Goal: Task Accomplishment & Management: Complete application form

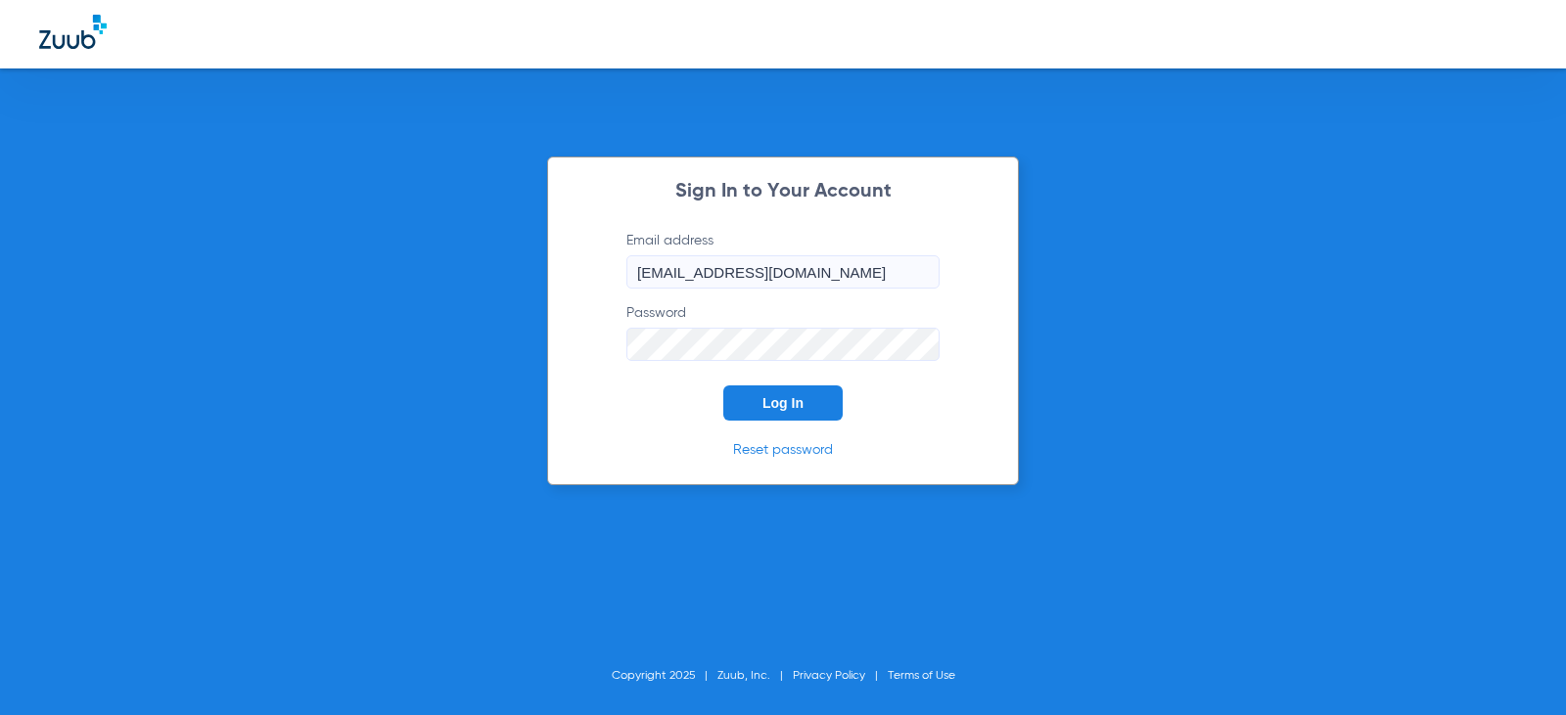
click at [806, 405] on button "Log In" at bounding box center [782, 403] width 119 height 35
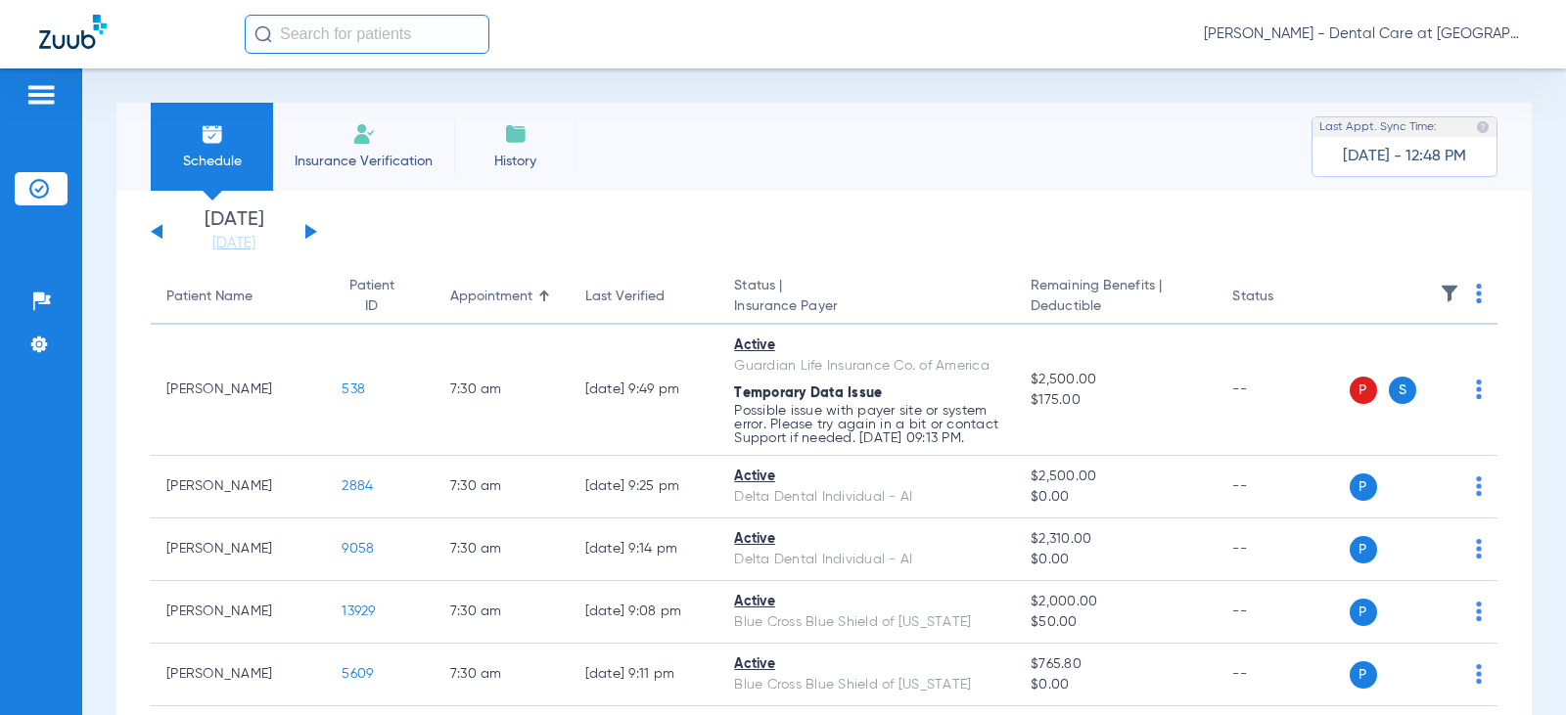
click at [293, 40] on input "text" at bounding box center [367, 34] width 245 height 39
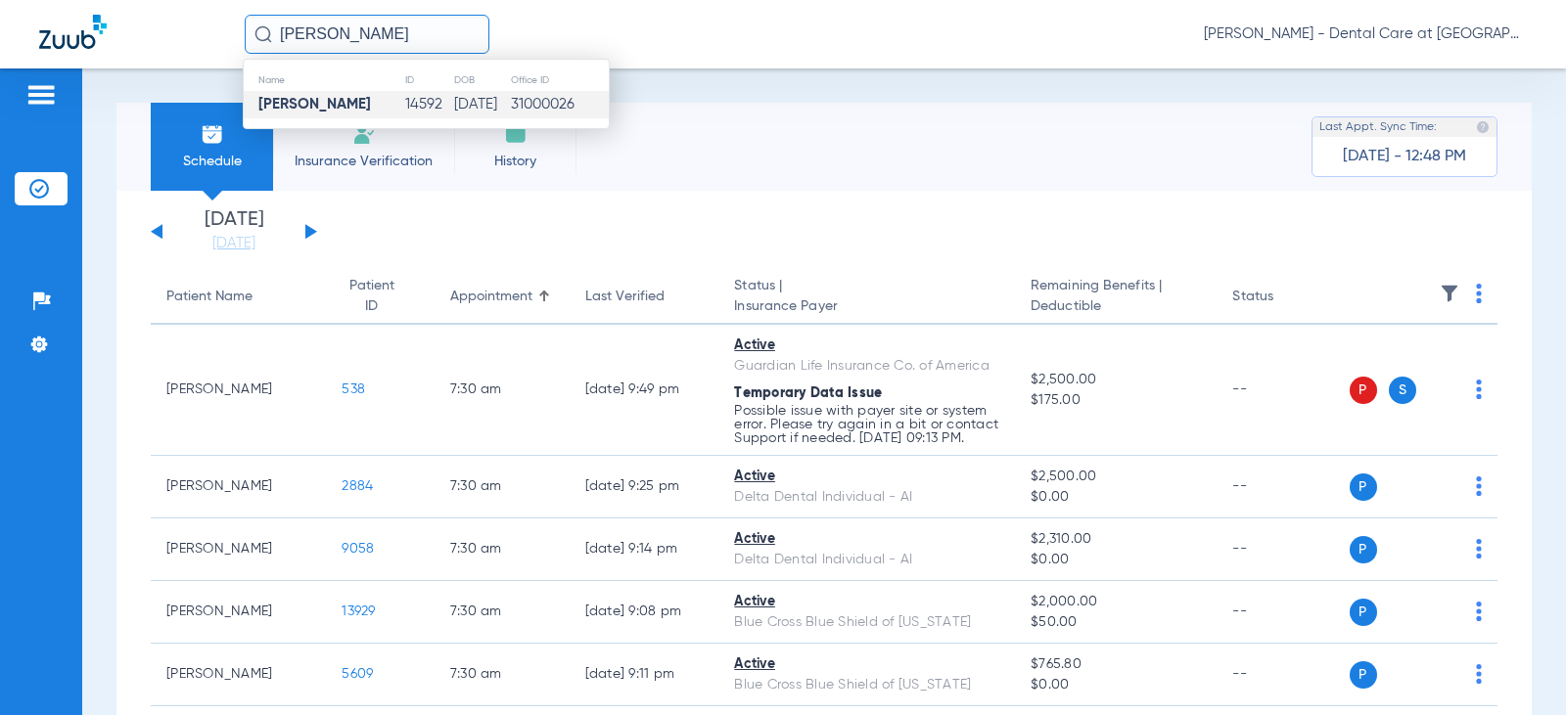
type input "[PERSON_NAME]"
click at [541, 113] on td "31000026" at bounding box center [559, 104] width 99 height 27
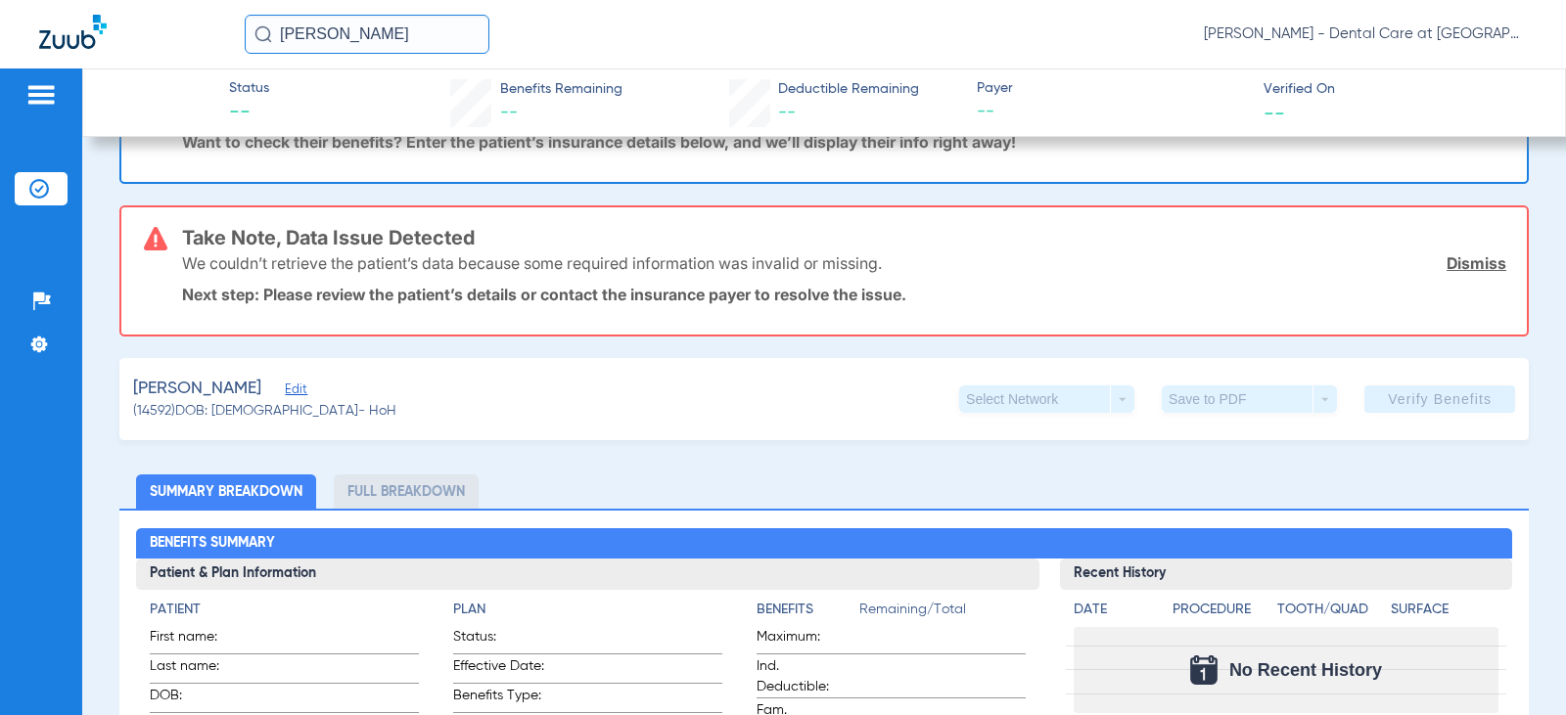
scroll to position [294, 0]
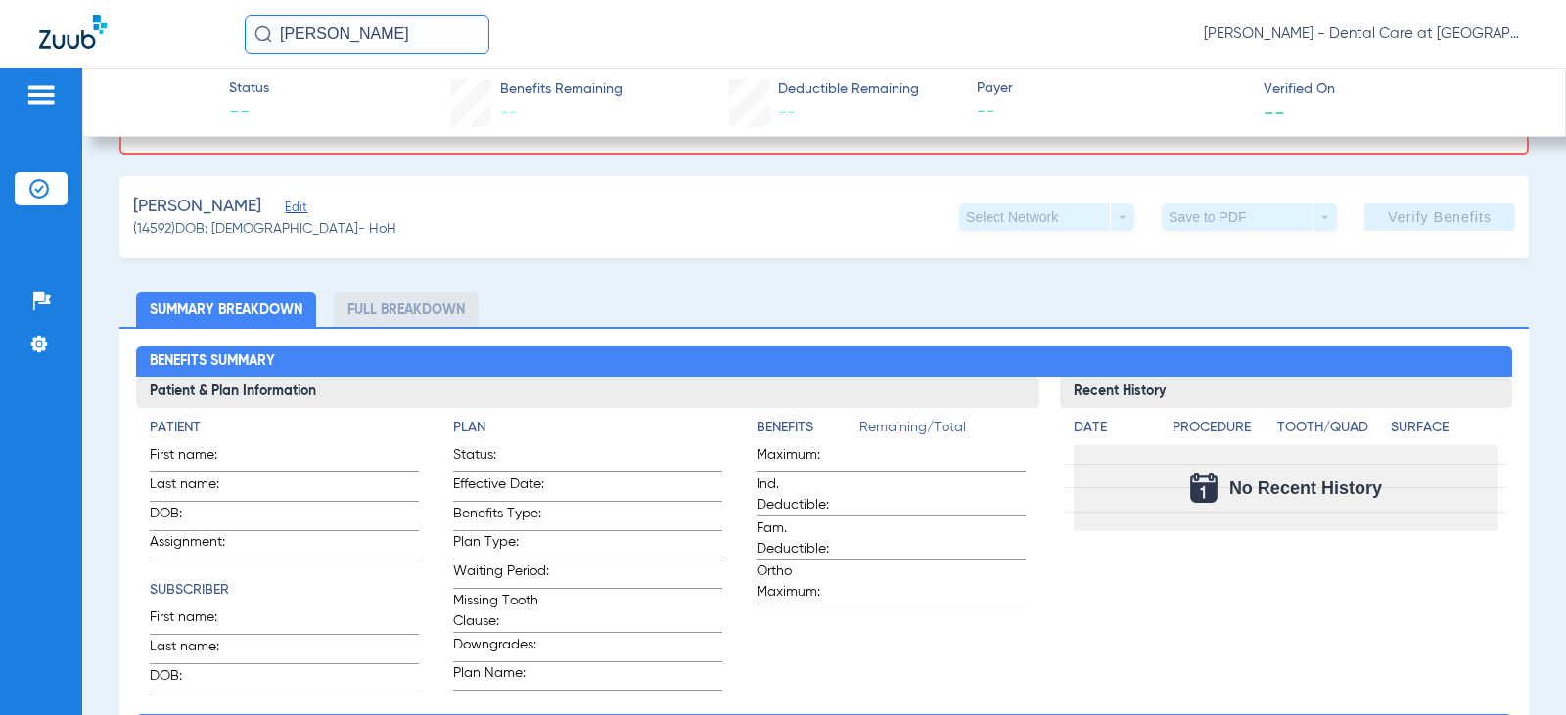
click at [404, 313] on li "Full Breakdown" at bounding box center [406, 310] width 145 height 34
click at [301, 212] on div "[PERSON_NAME] Edit" at bounding box center [264, 207] width 263 height 24
click at [285, 204] on span "Edit" at bounding box center [294, 210] width 18 height 19
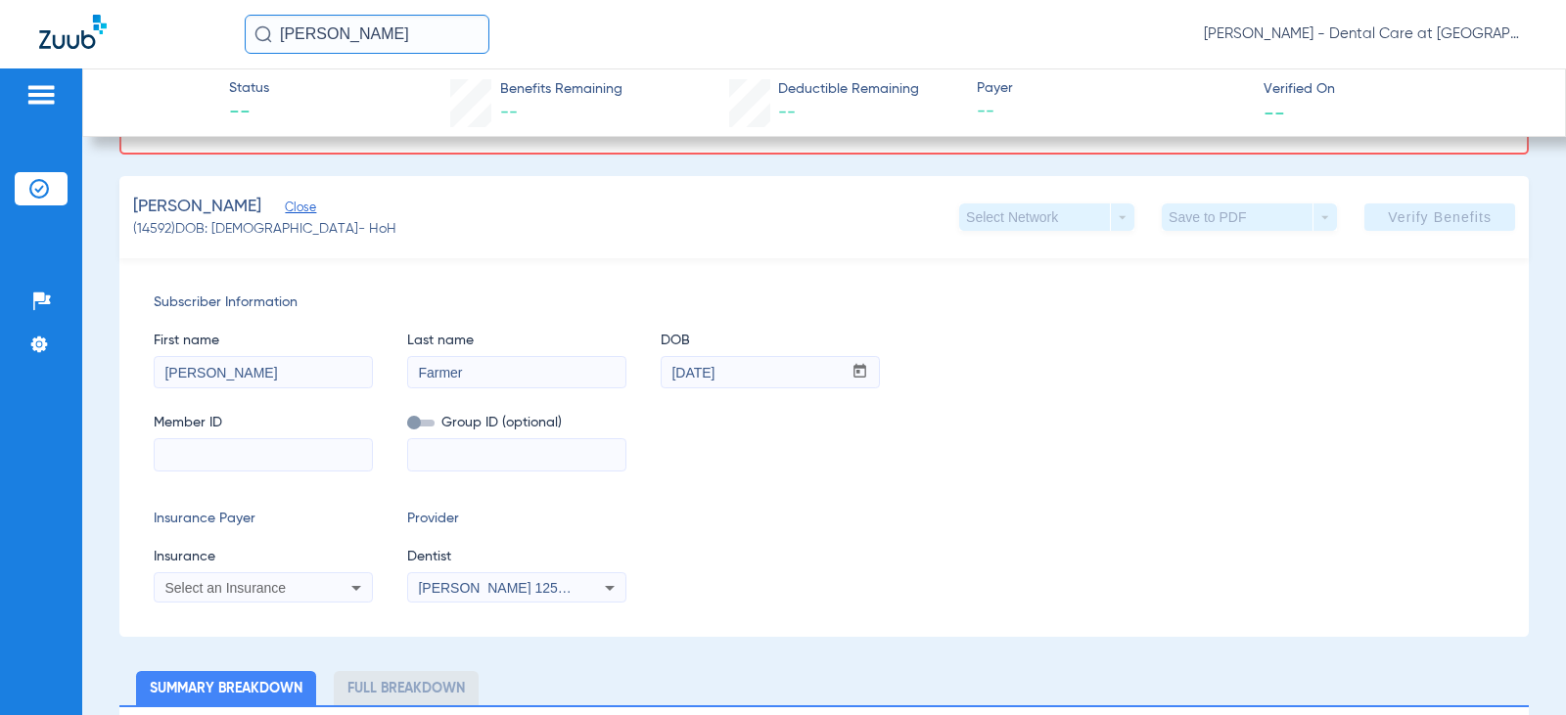
click at [767, 441] on div "Member ID Group ID (optional)" at bounding box center [824, 432] width 1341 height 75
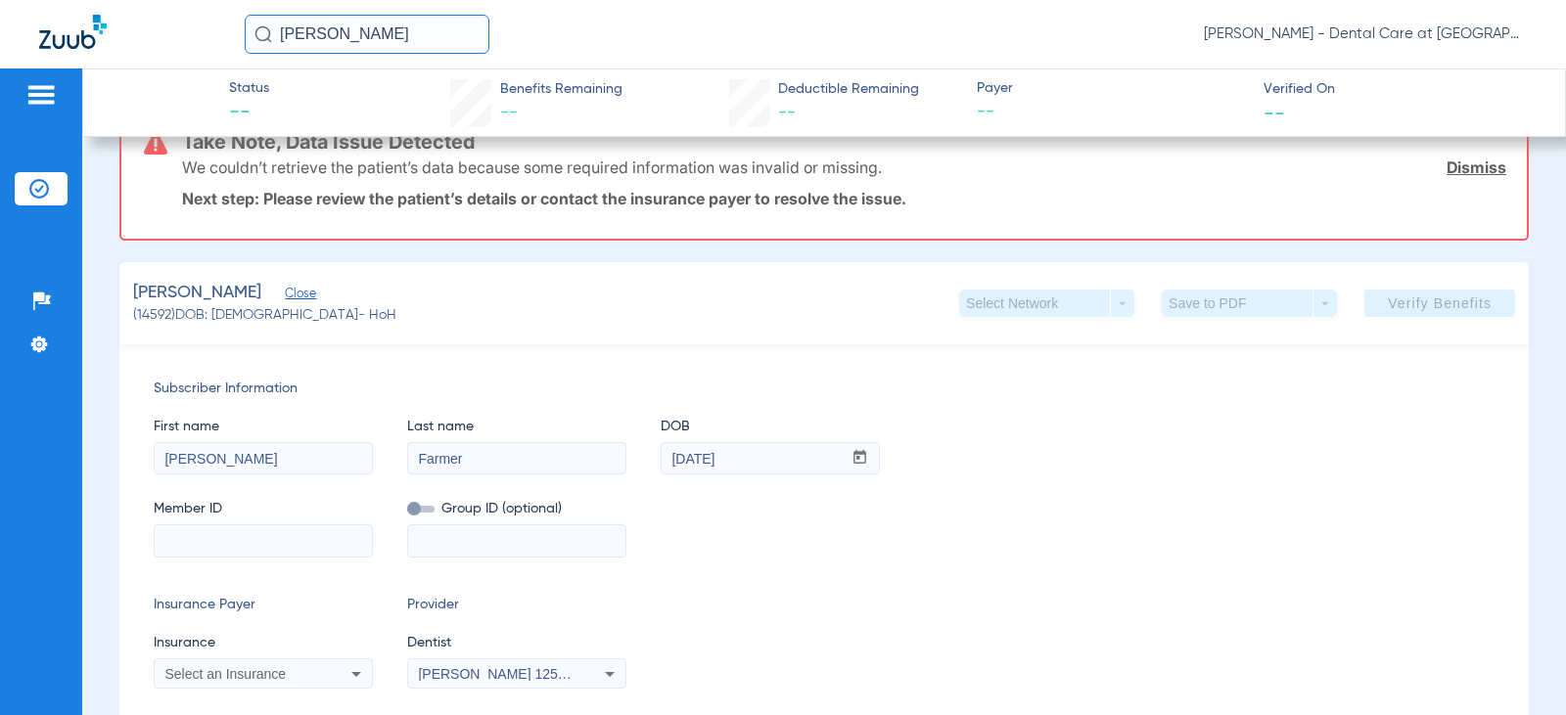
scroll to position [196, 0]
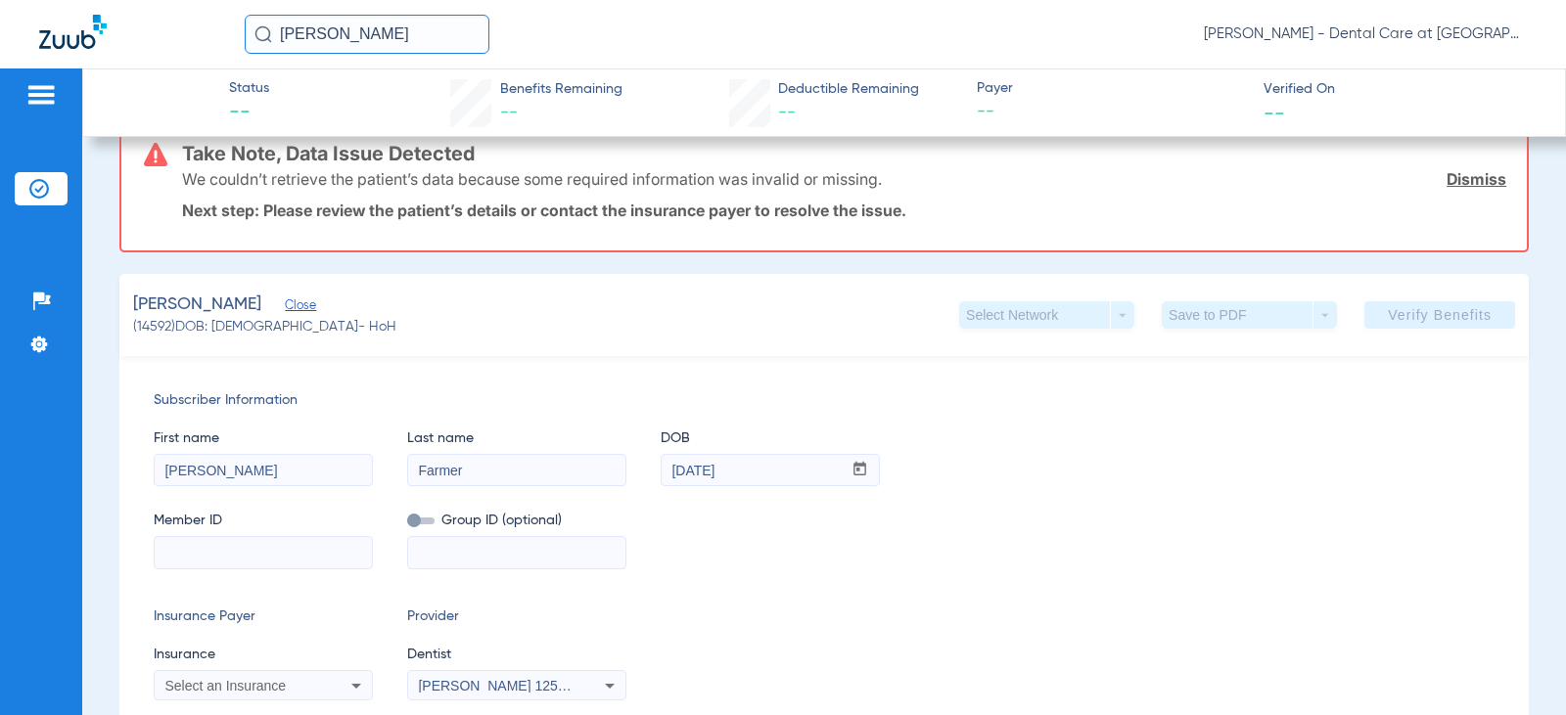
click at [37, 95] on img at bounding box center [40, 94] width 31 height 23
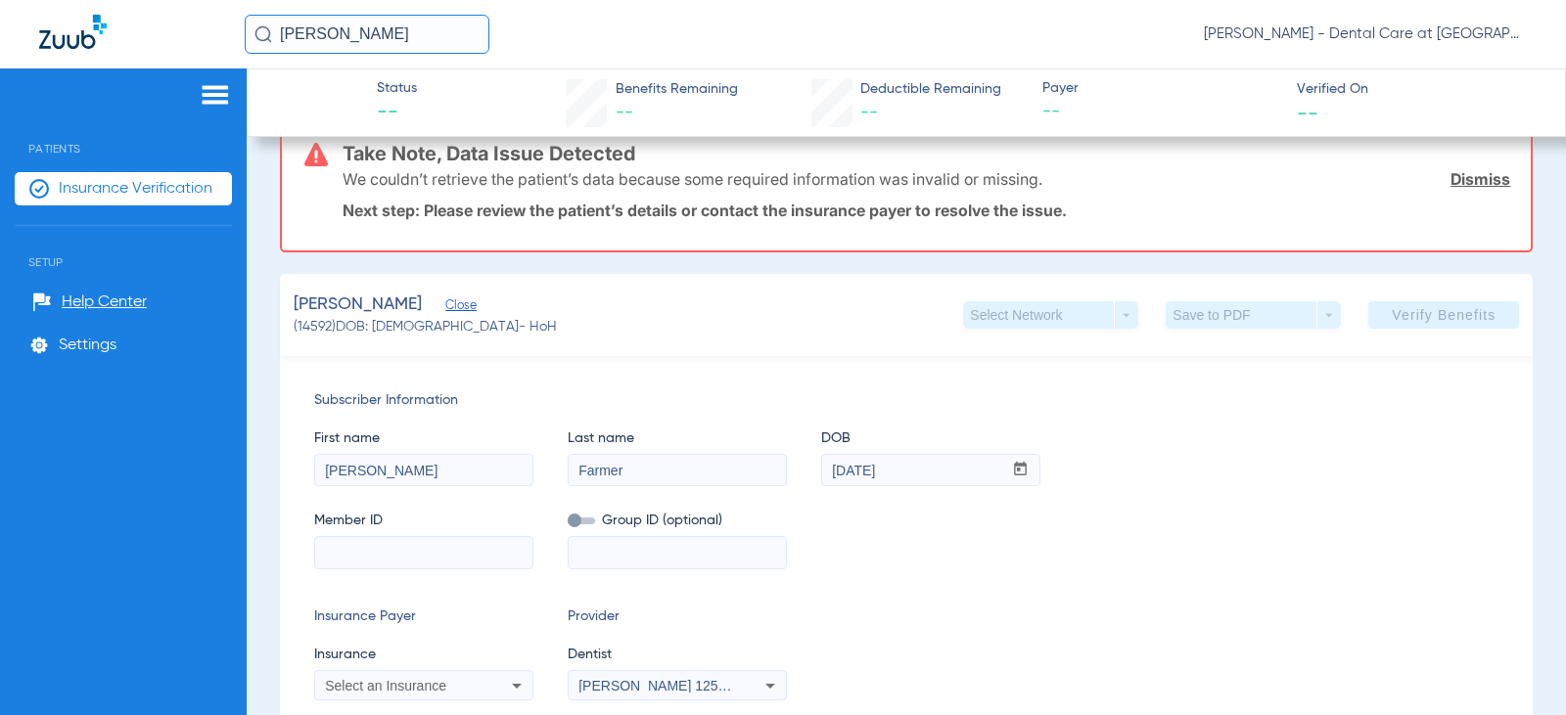
click at [110, 190] on span "Insurance Verification" at bounding box center [136, 189] width 154 height 20
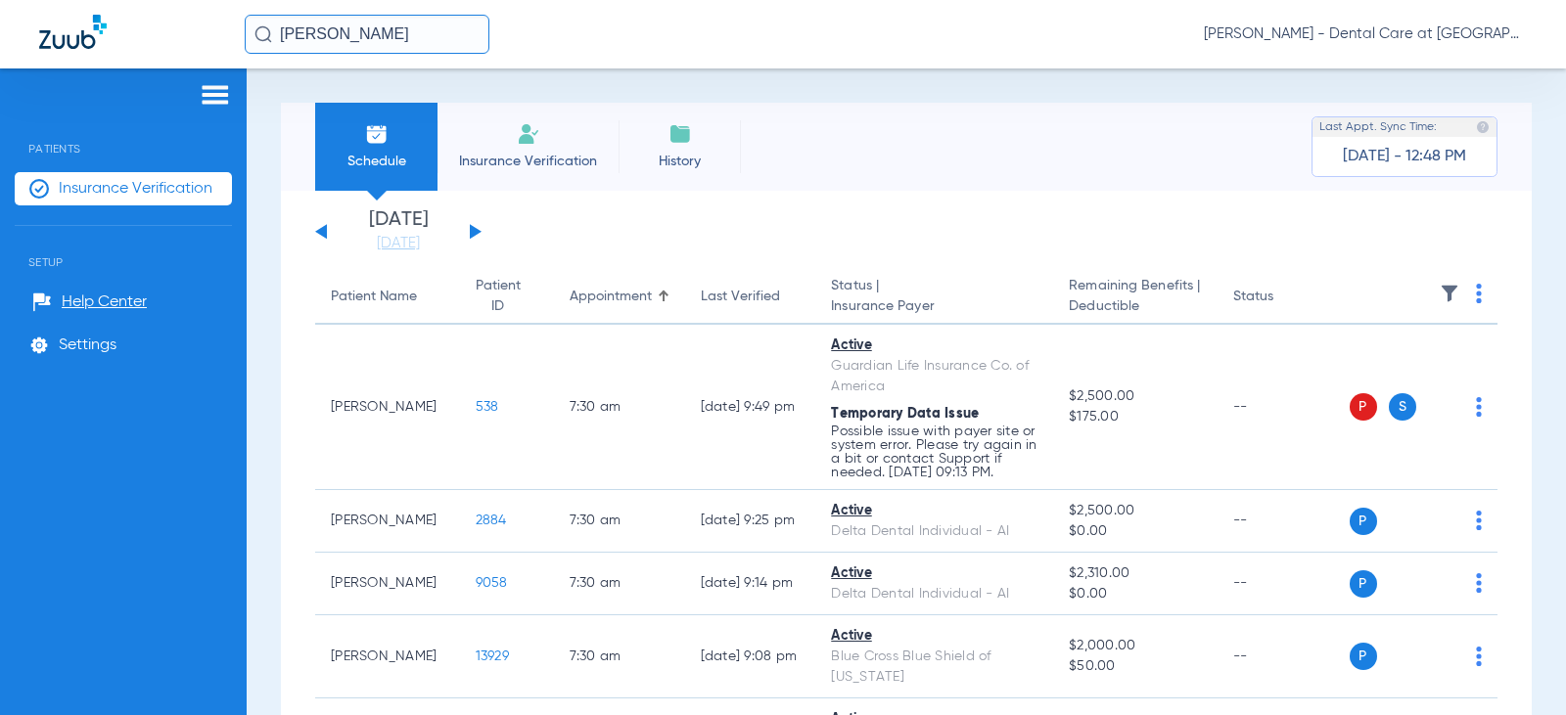
click at [571, 146] on li "Insurance Verification" at bounding box center [527, 147] width 181 height 88
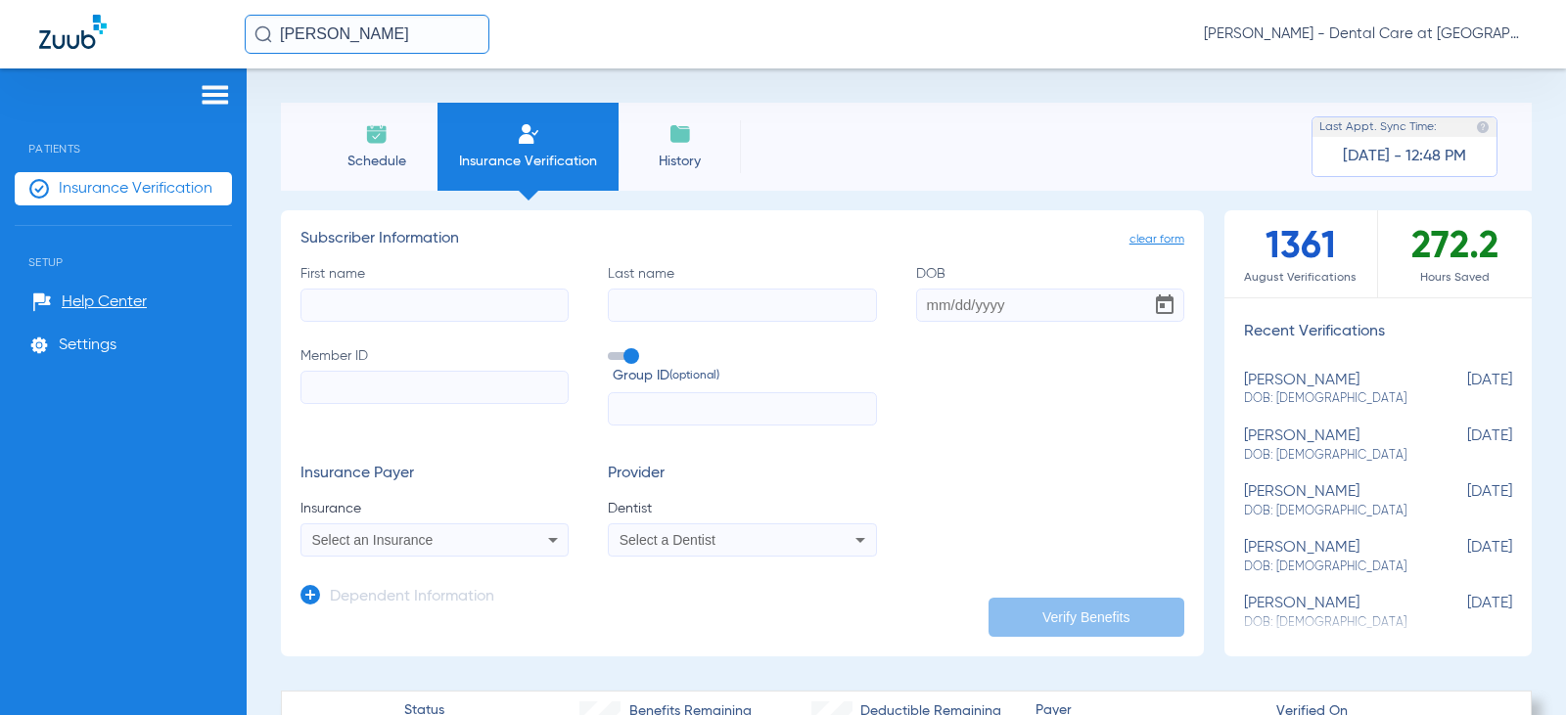
click at [511, 299] on input "First name" at bounding box center [434, 305] width 268 height 33
type input "[PERSON_NAME]"
type input "farmer"
type input "[DATE]"
click at [389, 391] on input "Member ID" at bounding box center [434, 387] width 268 height 33
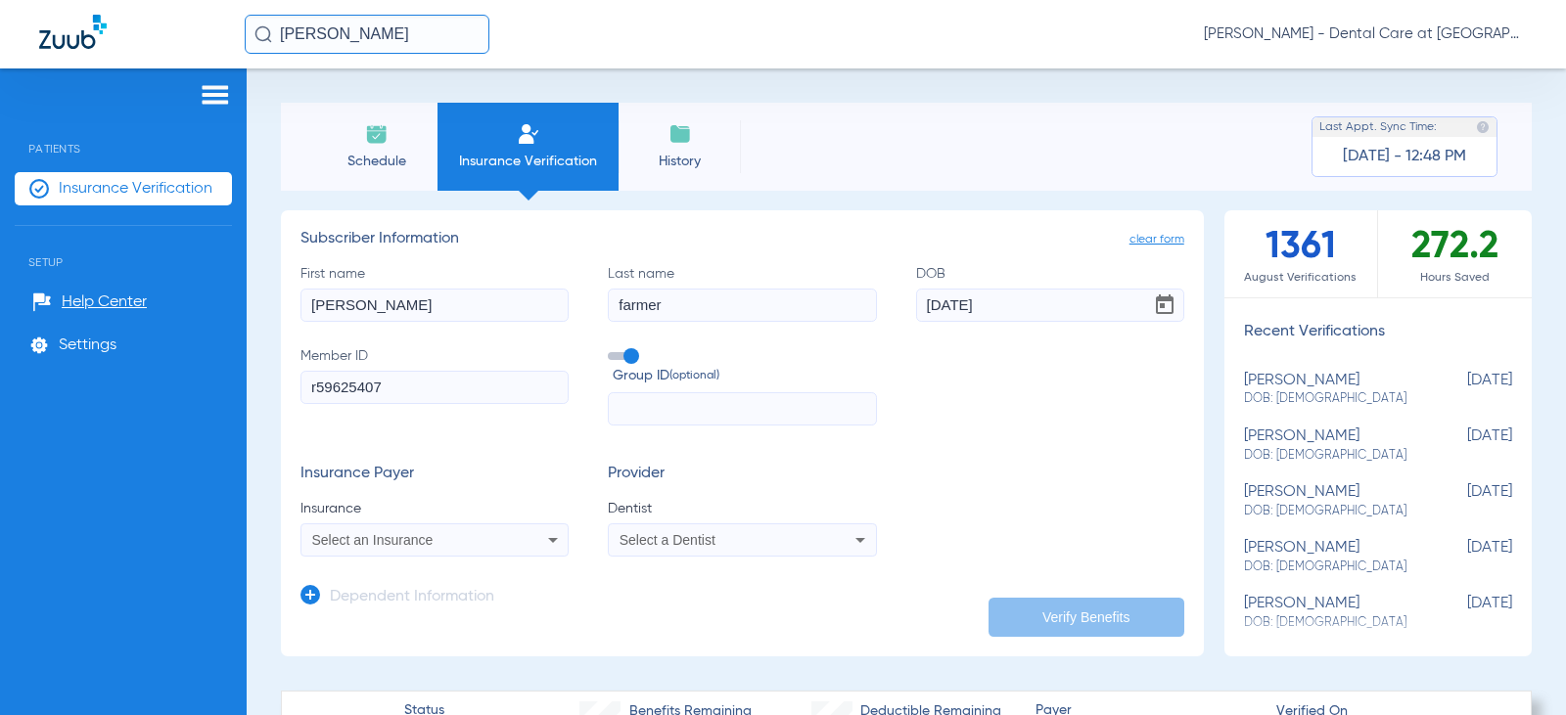
type input "r59625407"
click at [687, 403] on input "text" at bounding box center [742, 408] width 268 height 33
click at [528, 541] on div "Select an Insurance" at bounding box center [434, 540] width 266 height 23
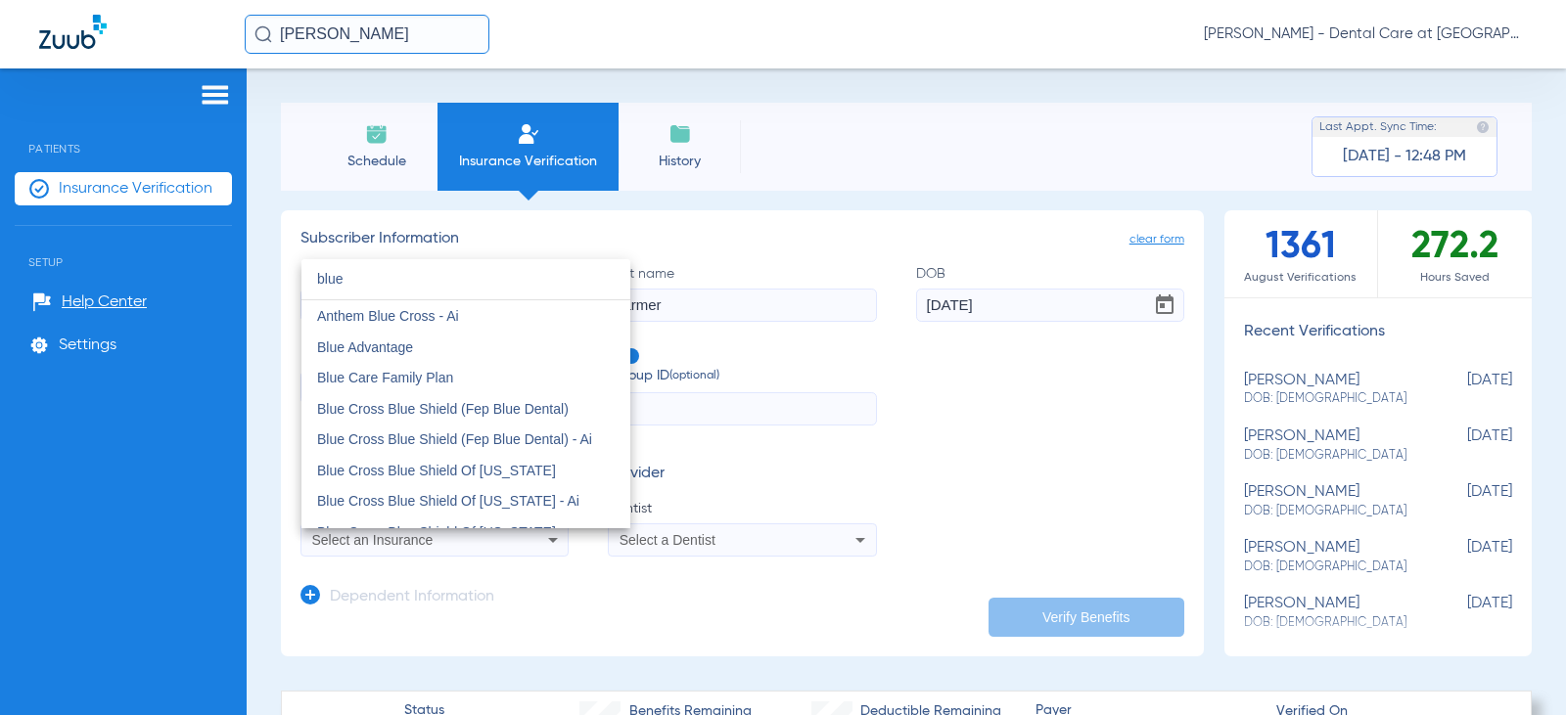
type input "blue"
click at [774, 458] on div at bounding box center [783, 357] width 1566 height 715
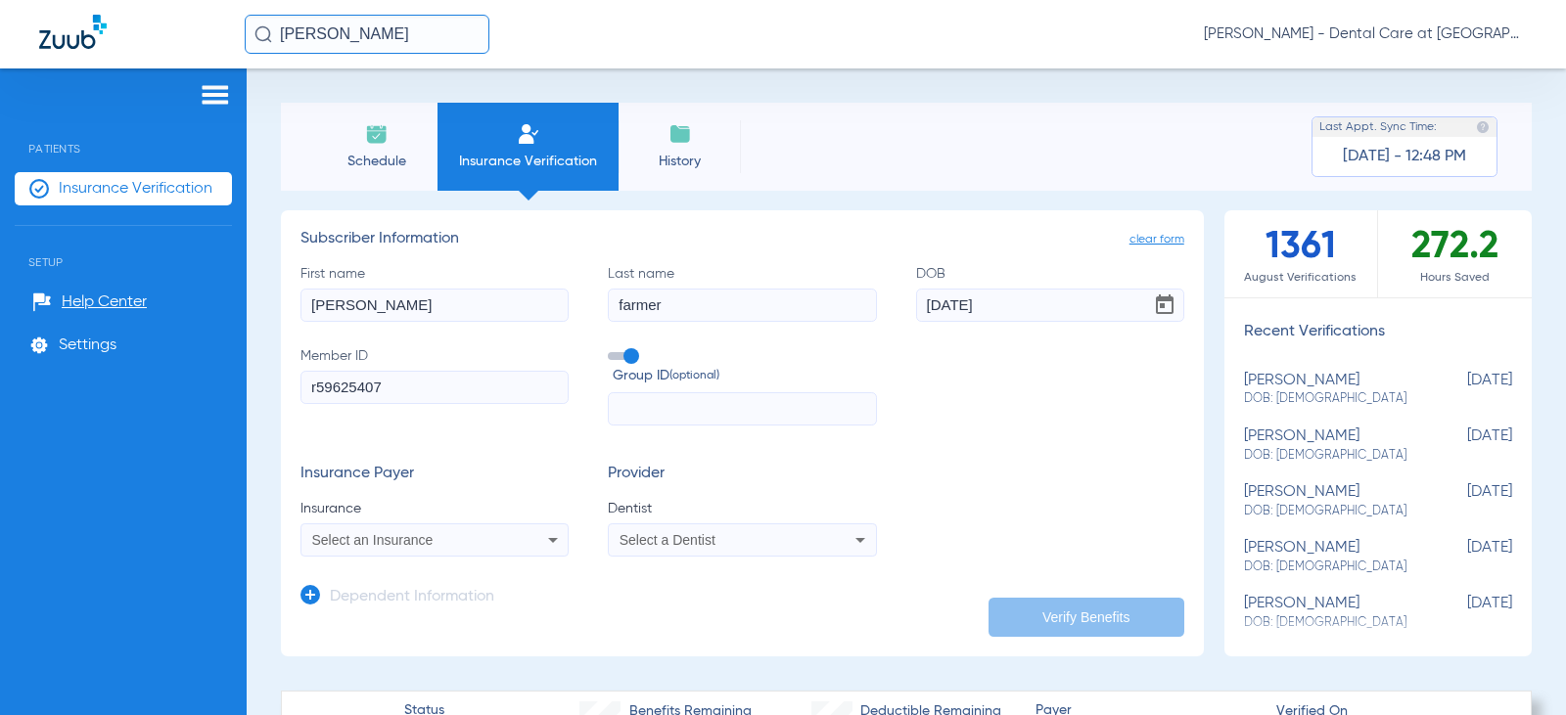
click at [451, 534] on div "Select an Insurance" at bounding box center [410, 540] width 197 height 14
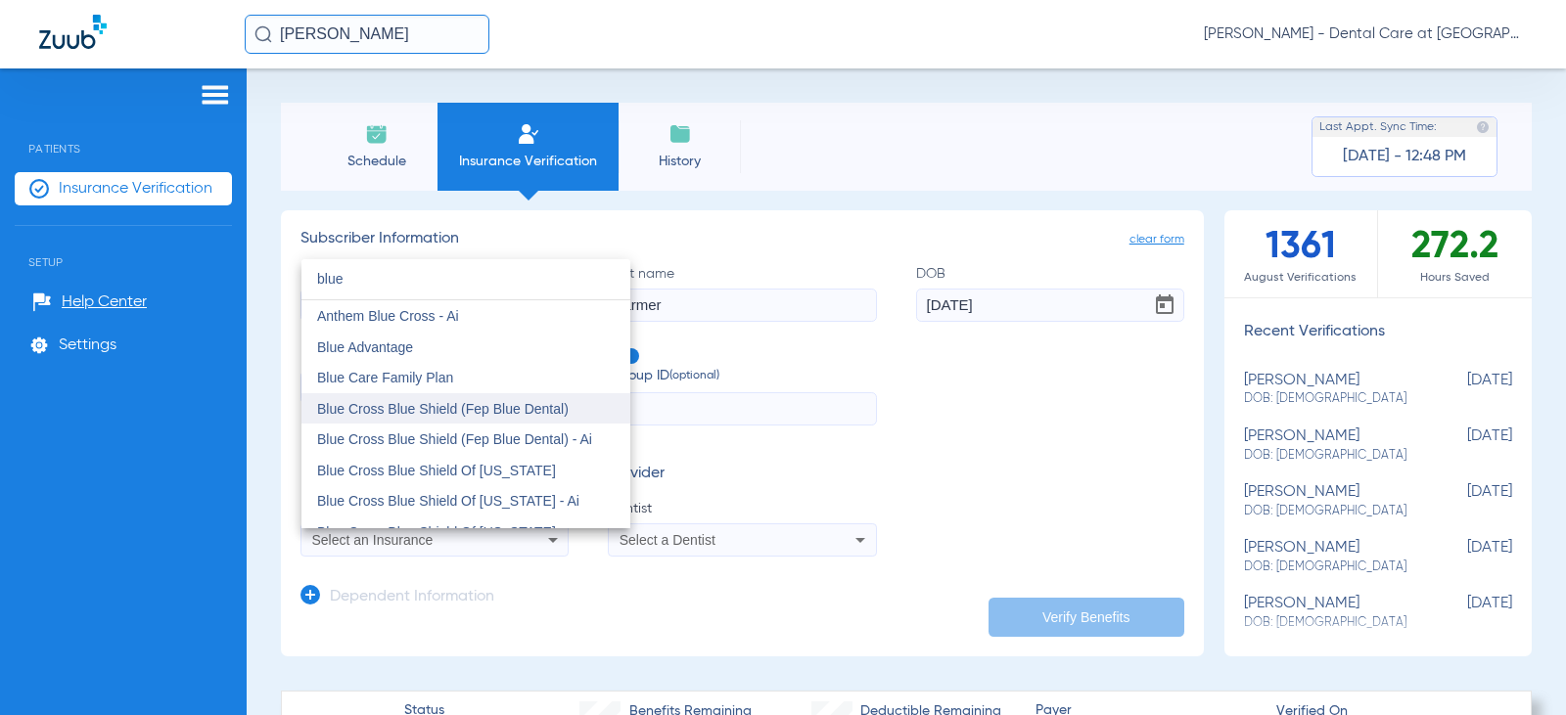
type input "blue"
click at [495, 403] on span "Blue Cross Blue Shield (Fep Blue Dental)" at bounding box center [443, 409] width 252 height 16
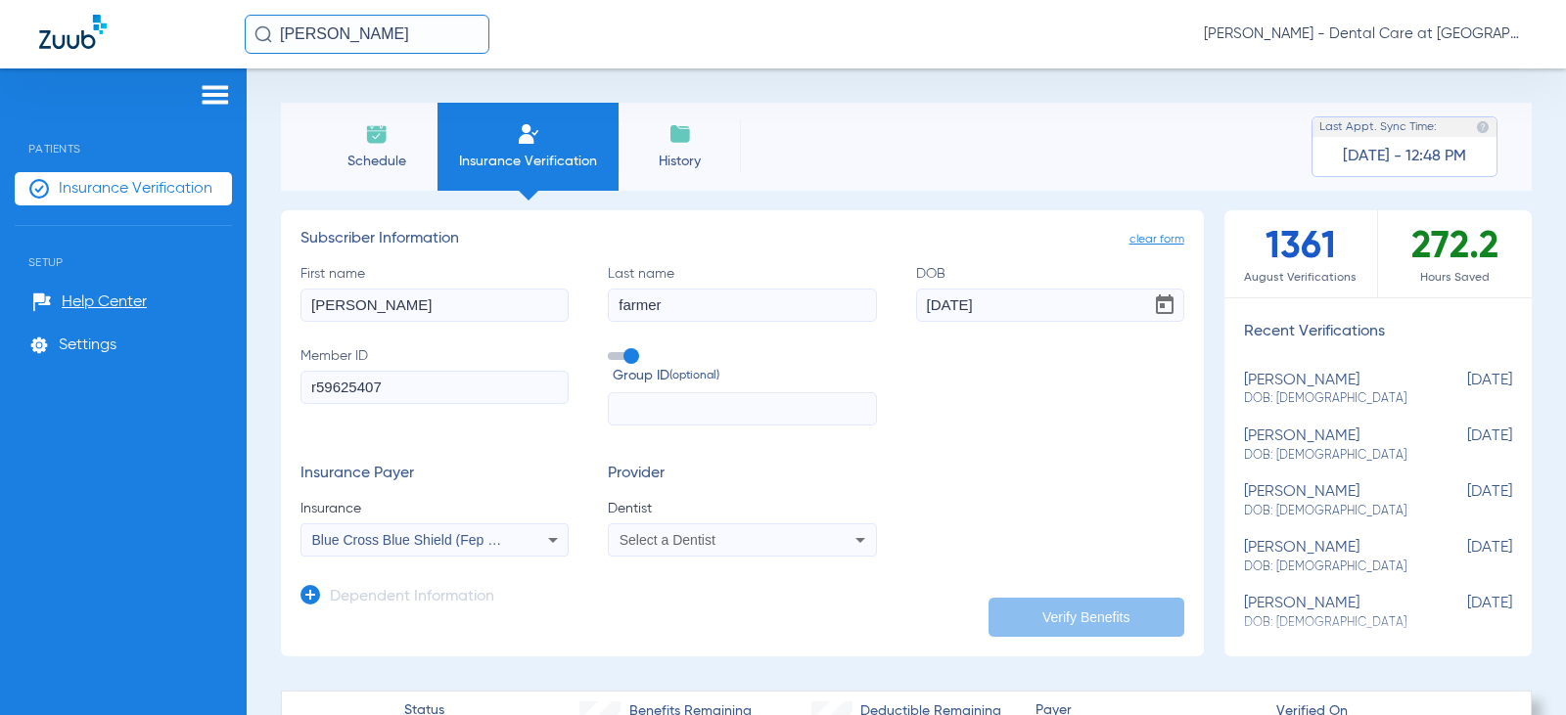
click at [698, 535] on span "Select a Dentist" at bounding box center [668, 540] width 96 height 16
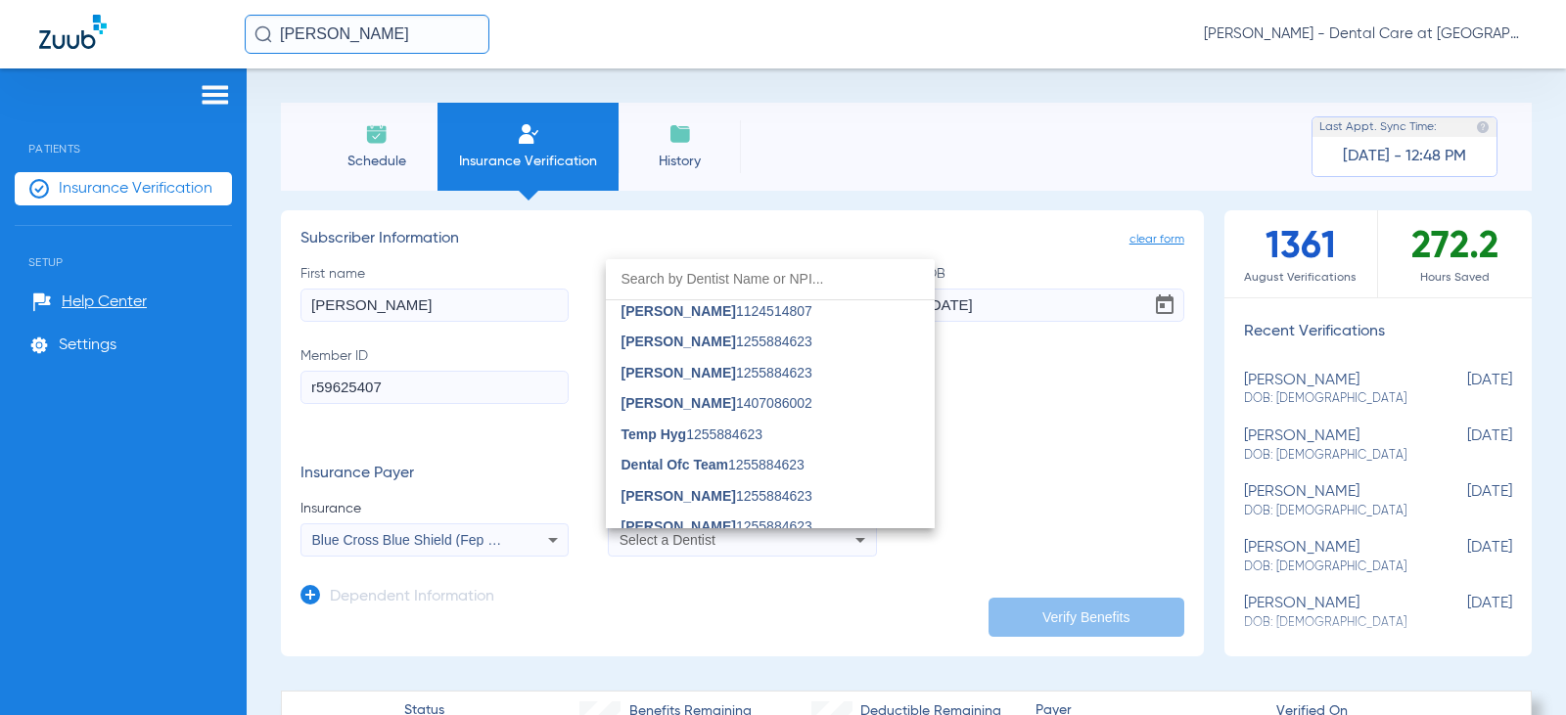
scroll to position [685, 0]
click at [762, 379] on mat-option "[PERSON_NAME] 1407086002" at bounding box center [770, 370] width 329 height 31
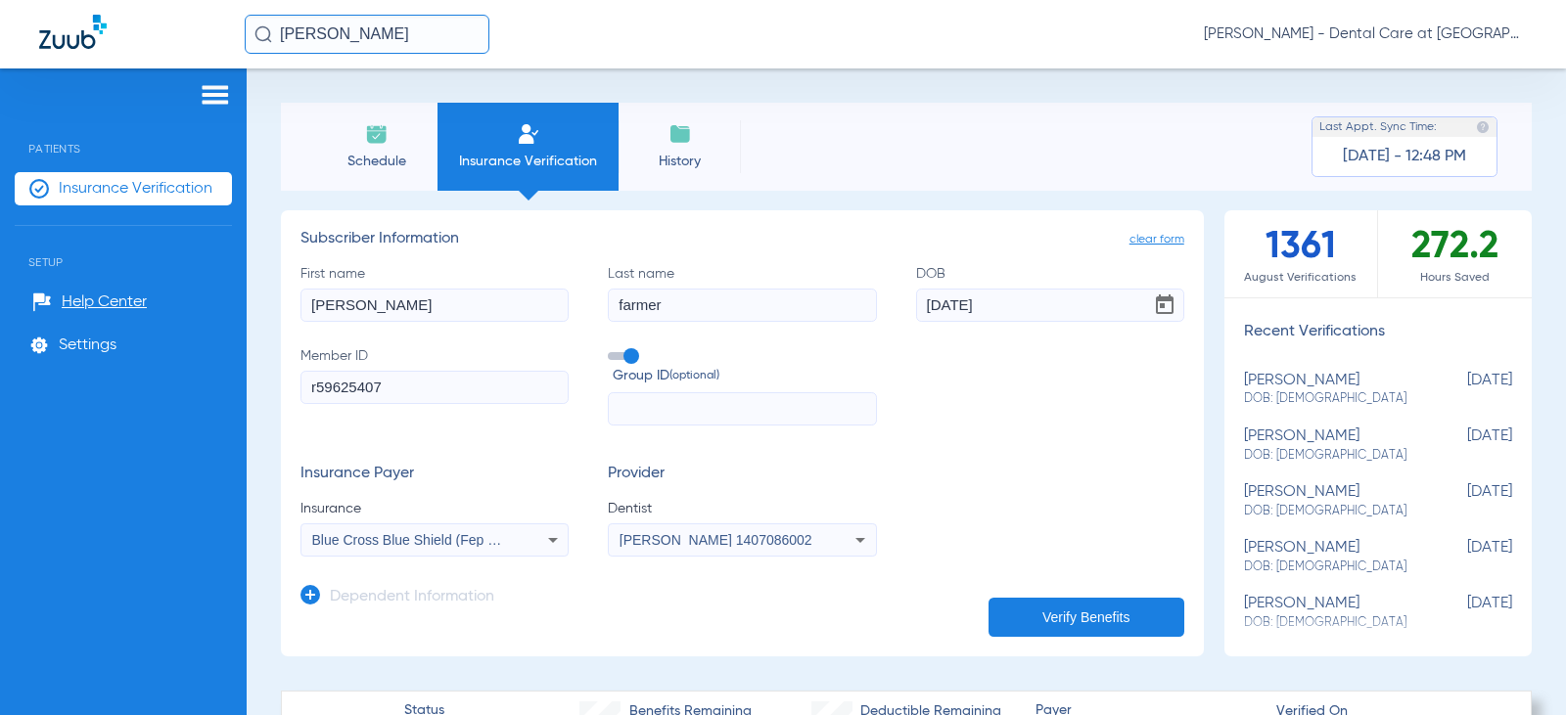
click at [1033, 615] on button "Verify Benefits" at bounding box center [1087, 617] width 196 height 39
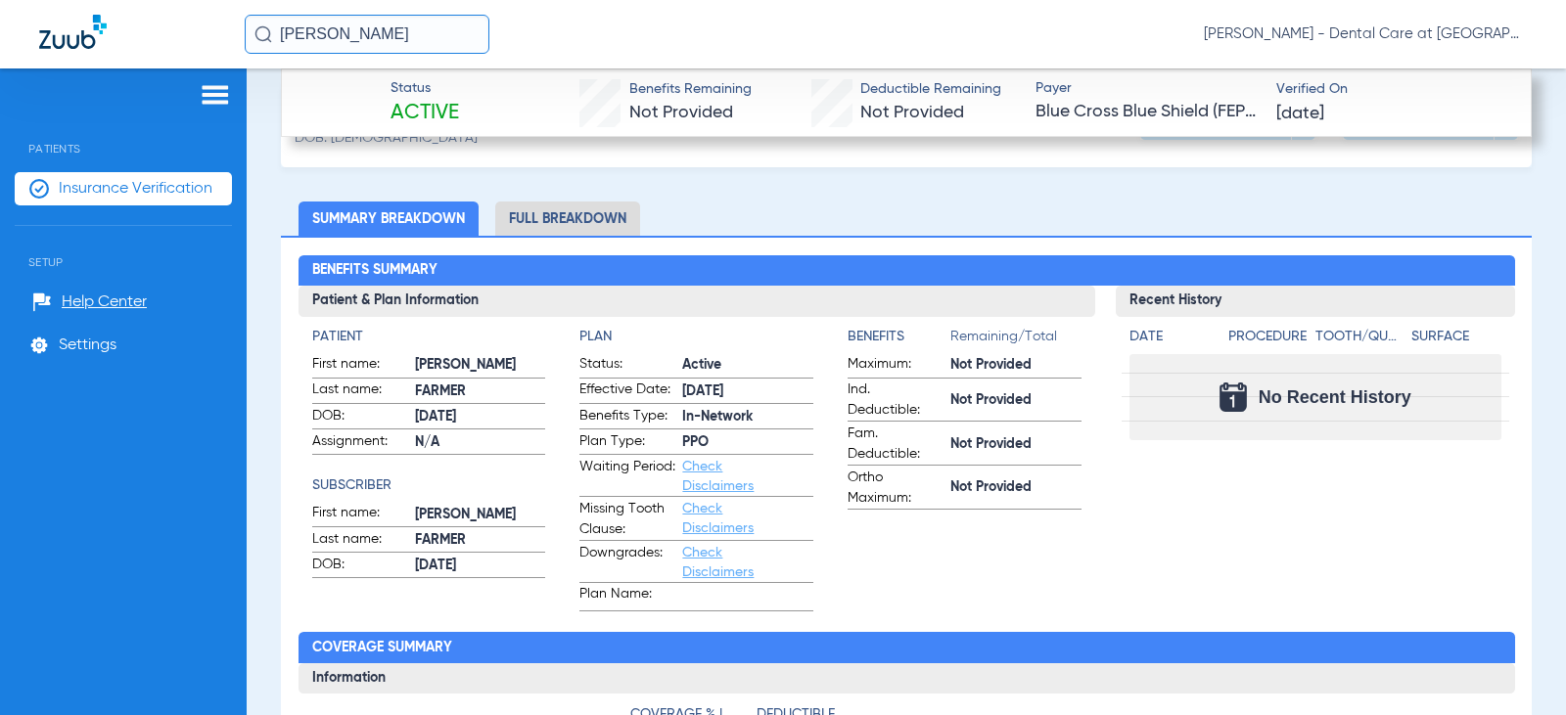
scroll to position [587, 0]
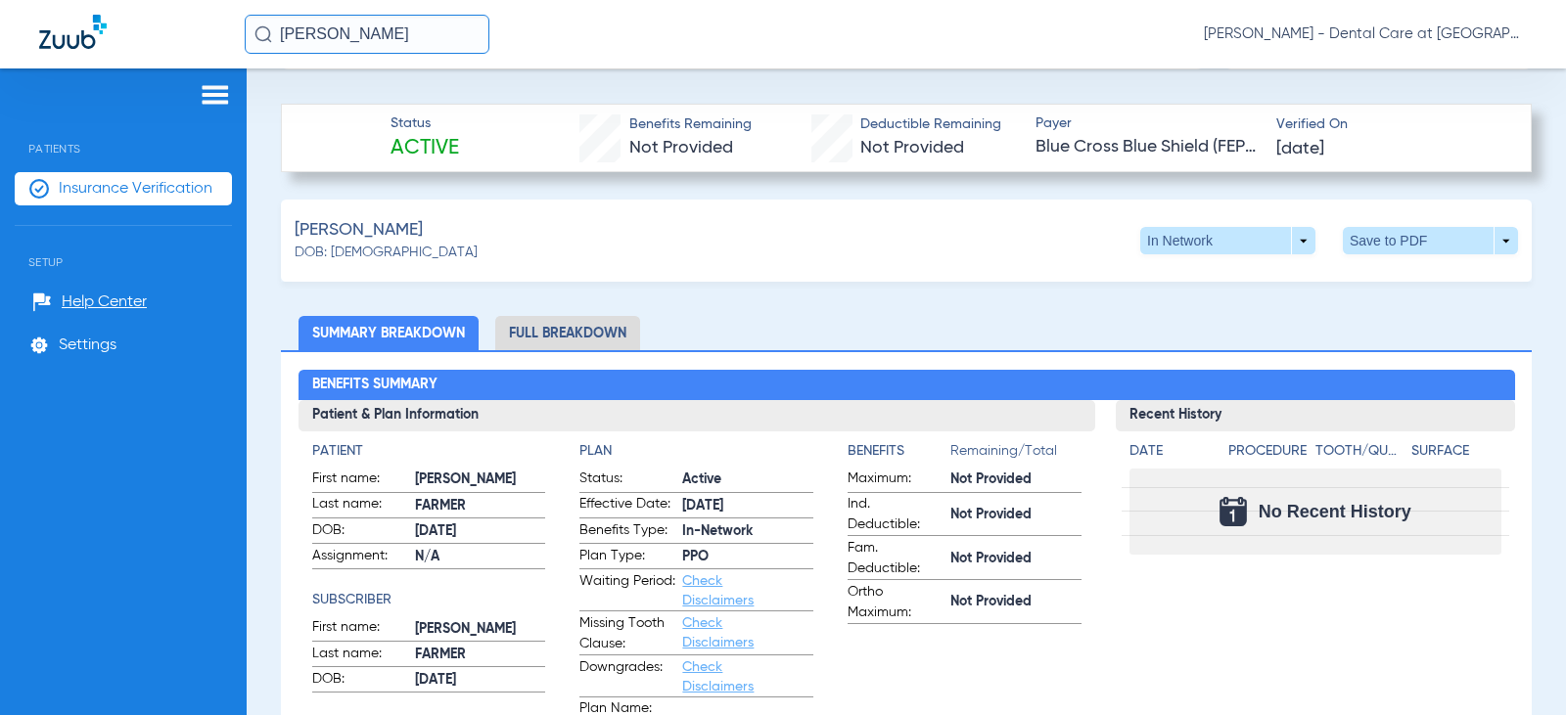
click at [569, 329] on li "Full Breakdown" at bounding box center [567, 333] width 145 height 34
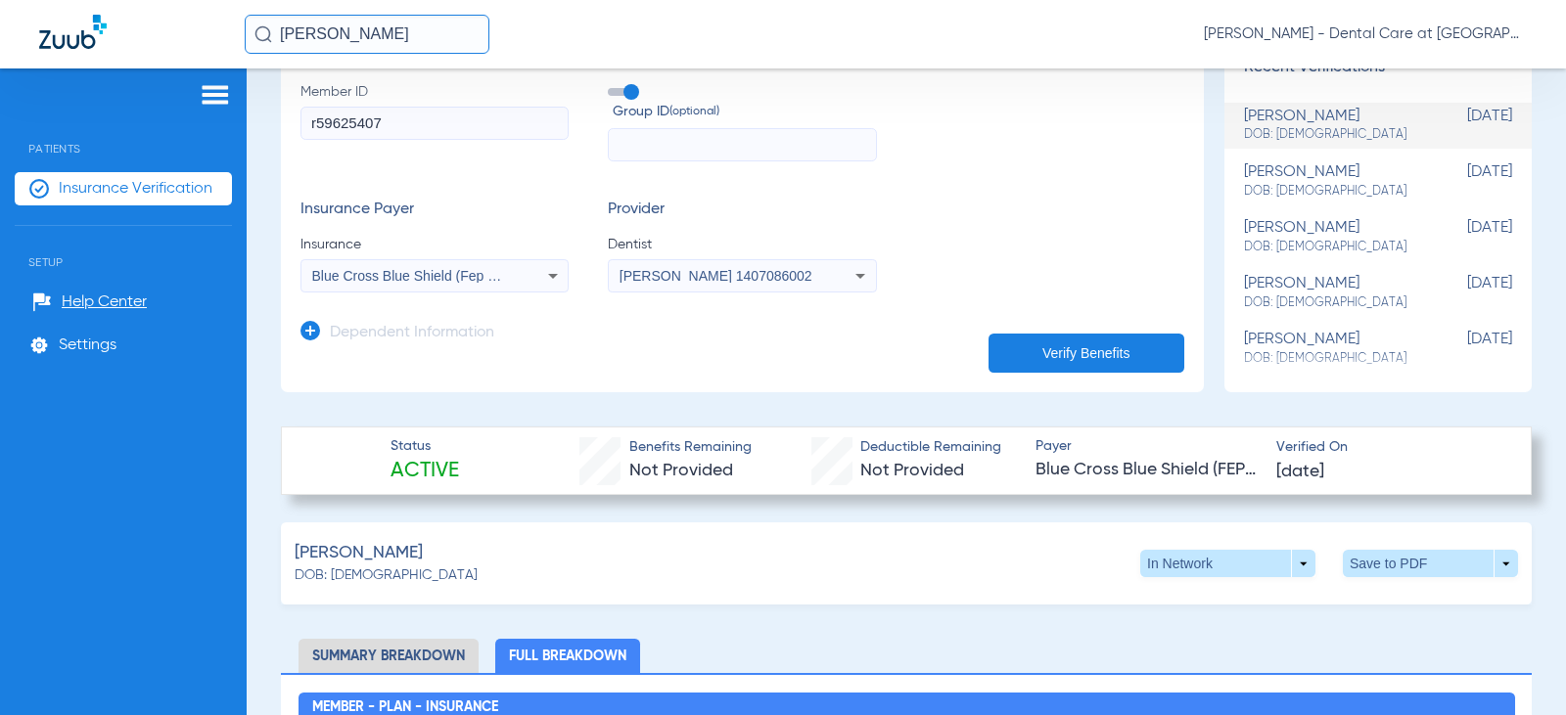
scroll to position [294, 0]
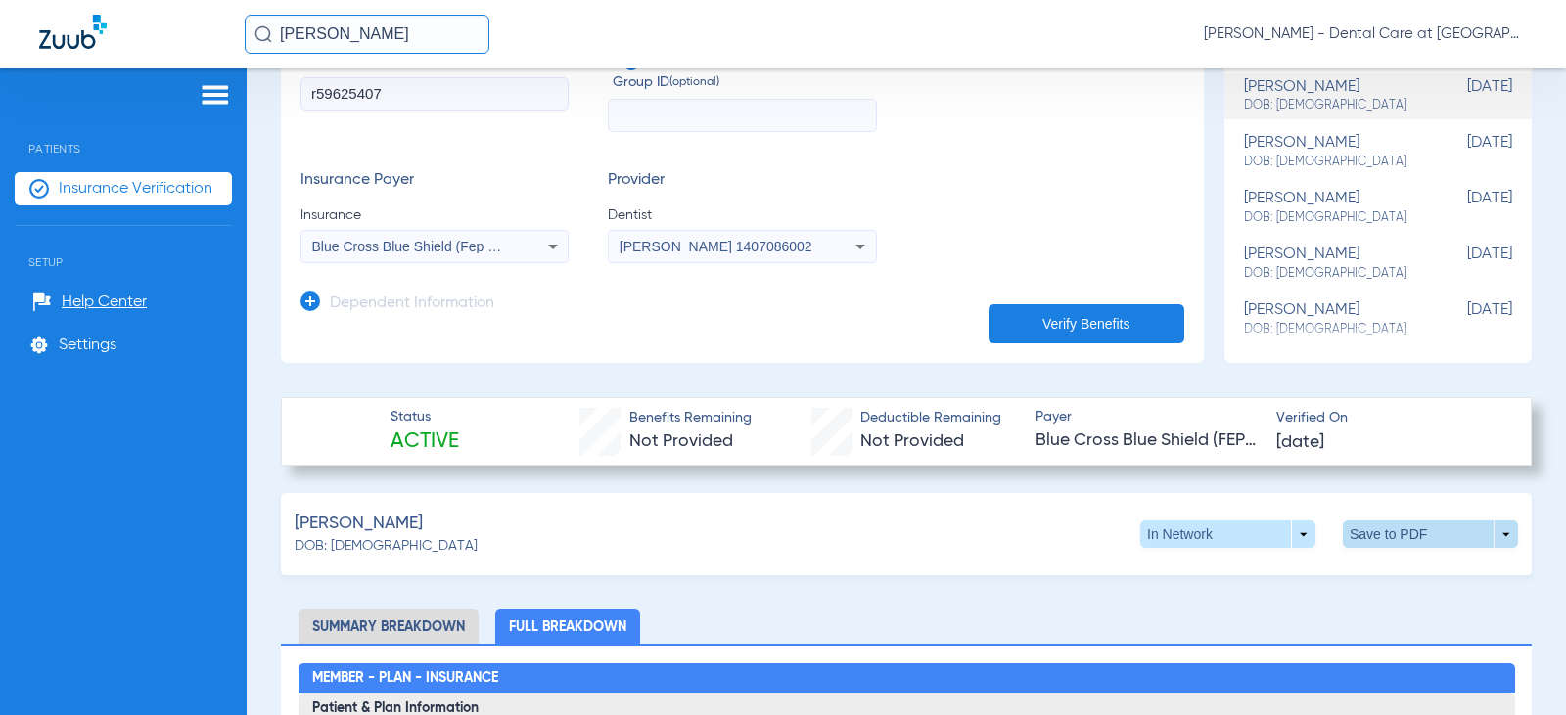
click at [1364, 538] on span at bounding box center [1430, 534] width 175 height 27
click at [1275, 567] on span "Save to PDF" at bounding box center [1268, 572] width 77 height 14
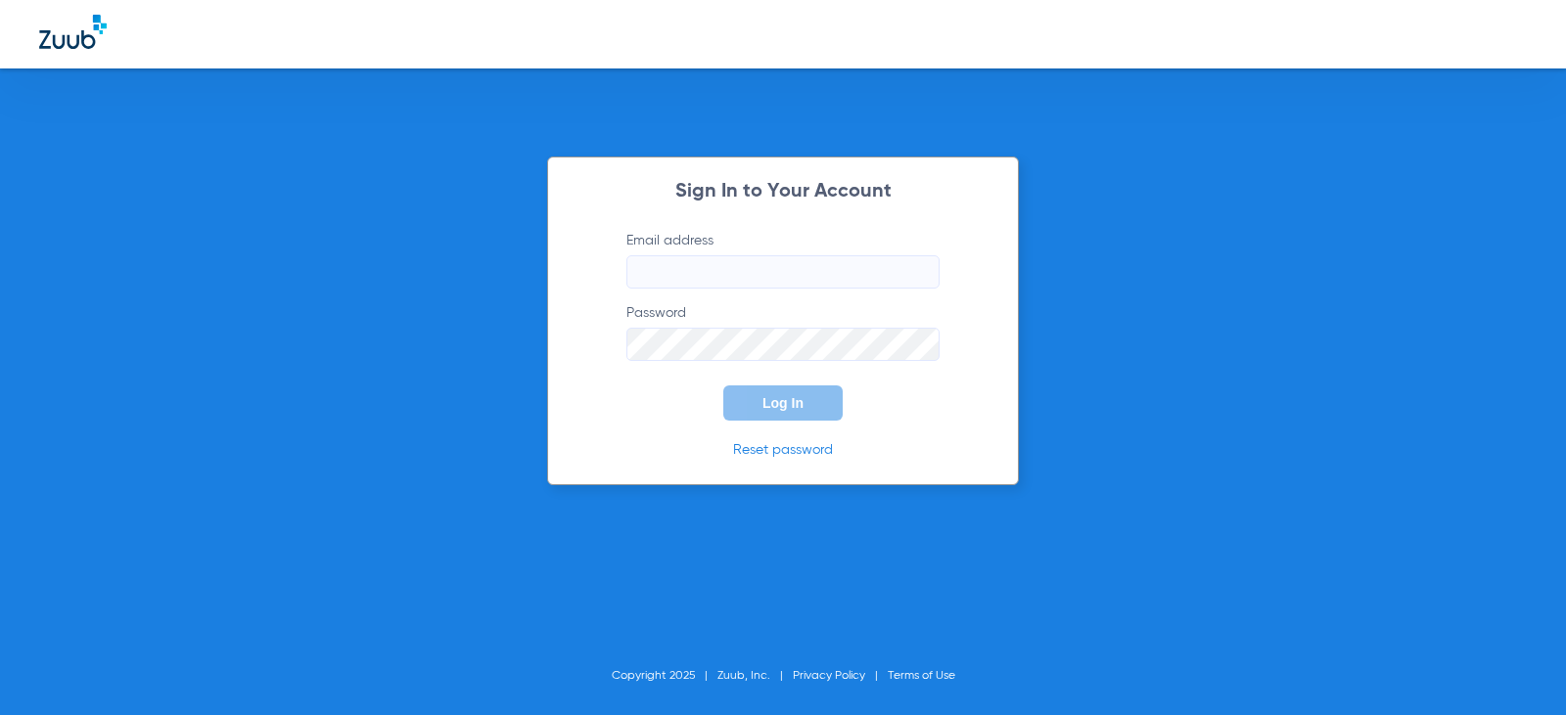
type input "[EMAIL_ADDRESS][DOMAIN_NAME]"
drag, startPoint x: 790, startPoint y: 397, endPoint x: 624, endPoint y: 388, distance: 165.7
click at [790, 397] on span "Log In" at bounding box center [782, 403] width 41 height 16
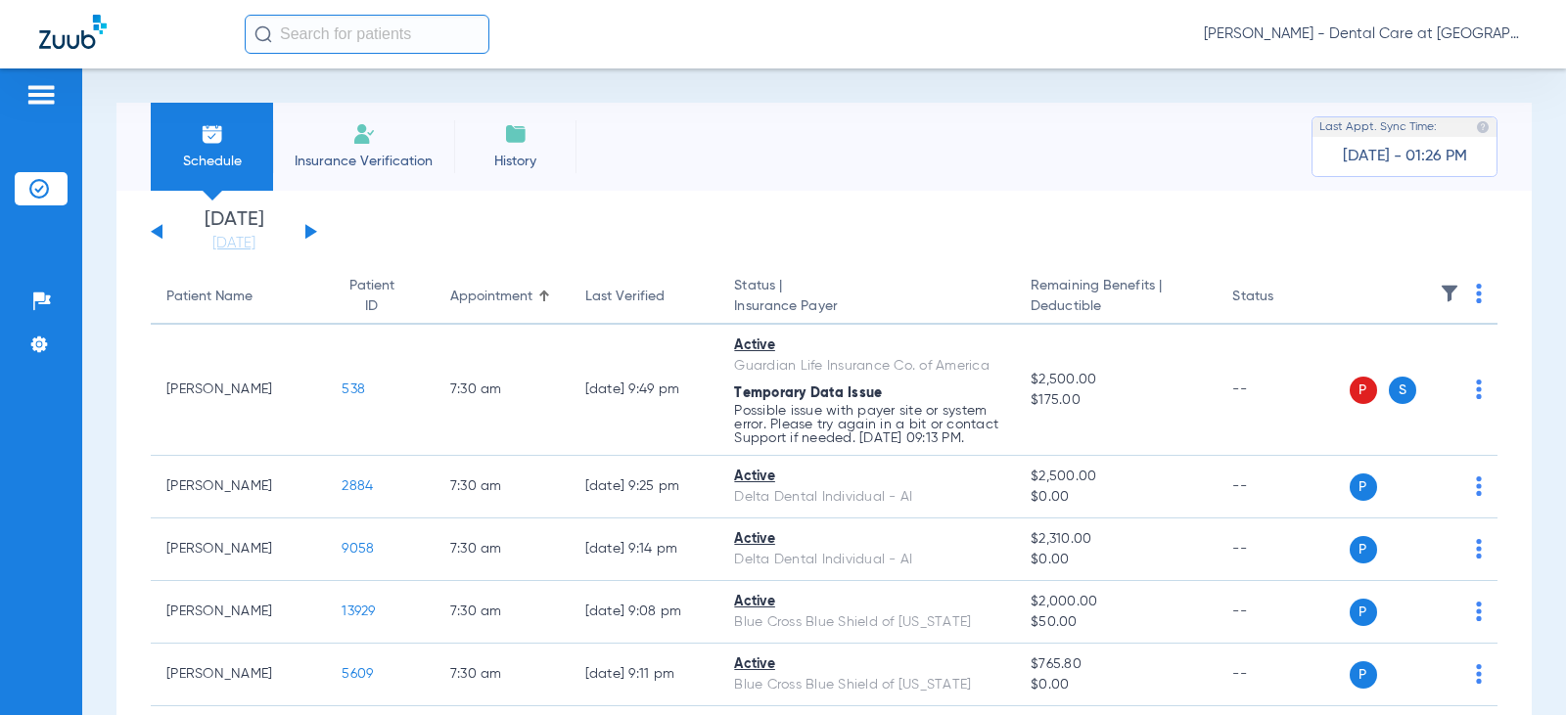
click at [298, 30] on input "text" at bounding box center [367, 34] width 245 height 39
click at [408, 150] on li "Insurance Verification" at bounding box center [363, 147] width 181 height 88
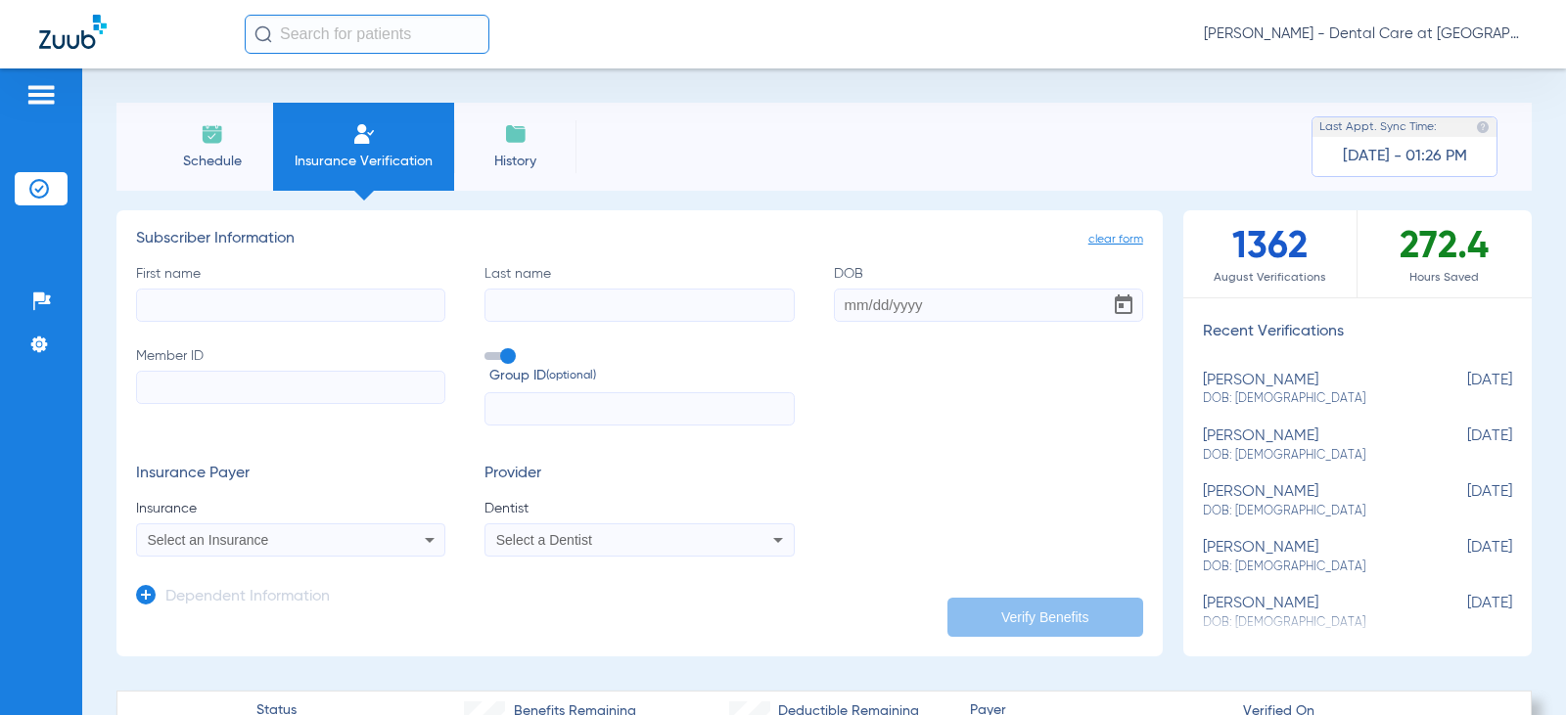
click at [224, 303] on input "First name" at bounding box center [290, 305] width 309 height 33
type input "[PERSON_NAME]"
click at [862, 309] on input "DOB Required" at bounding box center [988, 305] width 309 height 33
type input "[DATE]"
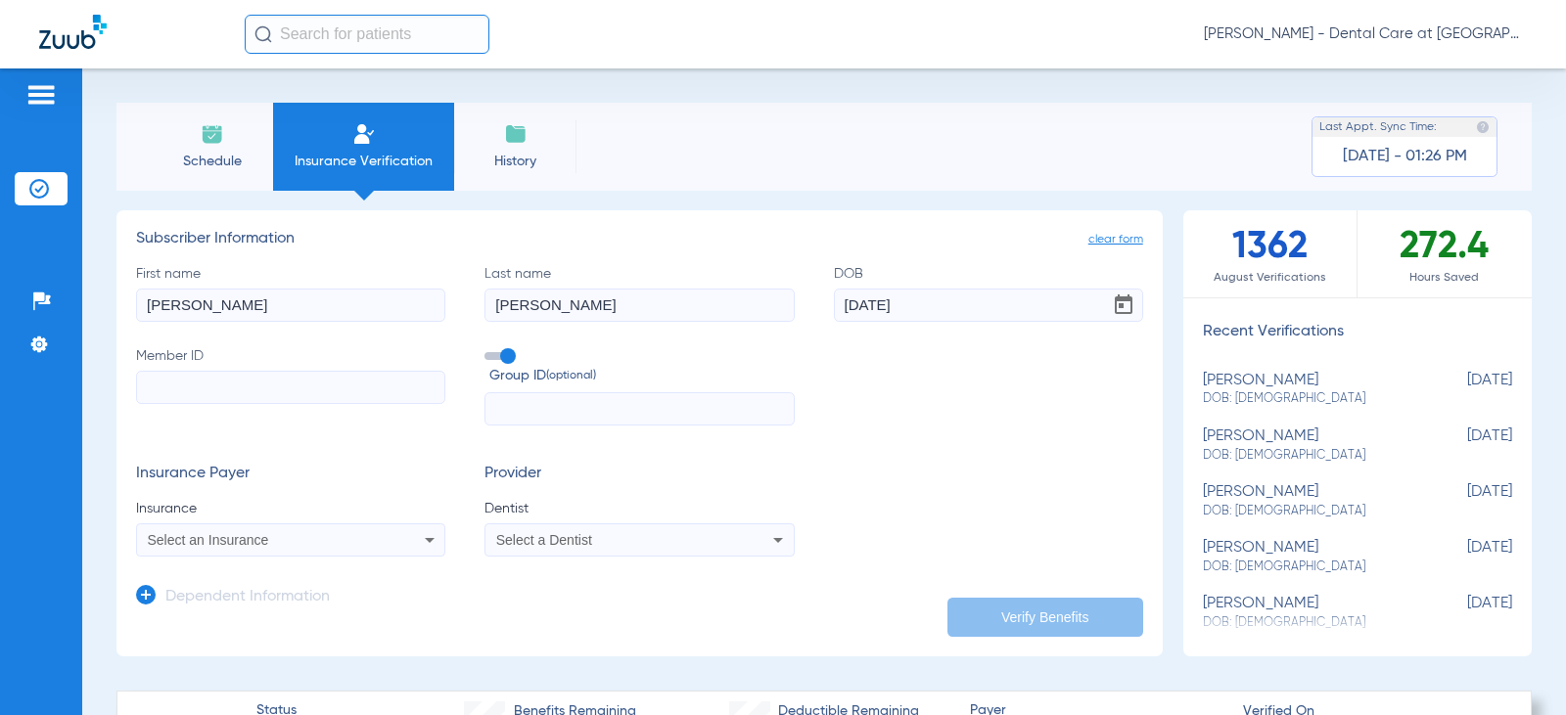
click at [317, 397] on input "Member ID" at bounding box center [290, 387] width 309 height 33
click at [299, 452] on form "First name [PERSON_NAME] Last name [PERSON_NAME] DOB [DEMOGRAPHIC_DATA] Member …" at bounding box center [639, 411] width 1007 height 294
click at [355, 483] on h3 "Insurance Payer" at bounding box center [290, 475] width 309 height 20
click at [960, 427] on form "First name [PERSON_NAME] Last name [PERSON_NAME] DOB [DEMOGRAPHIC_DATA] Member …" at bounding box center [639, 411] width 1007 height 294
click at [510, 357] on span at bounding box center [498, 356] width 29 height 8
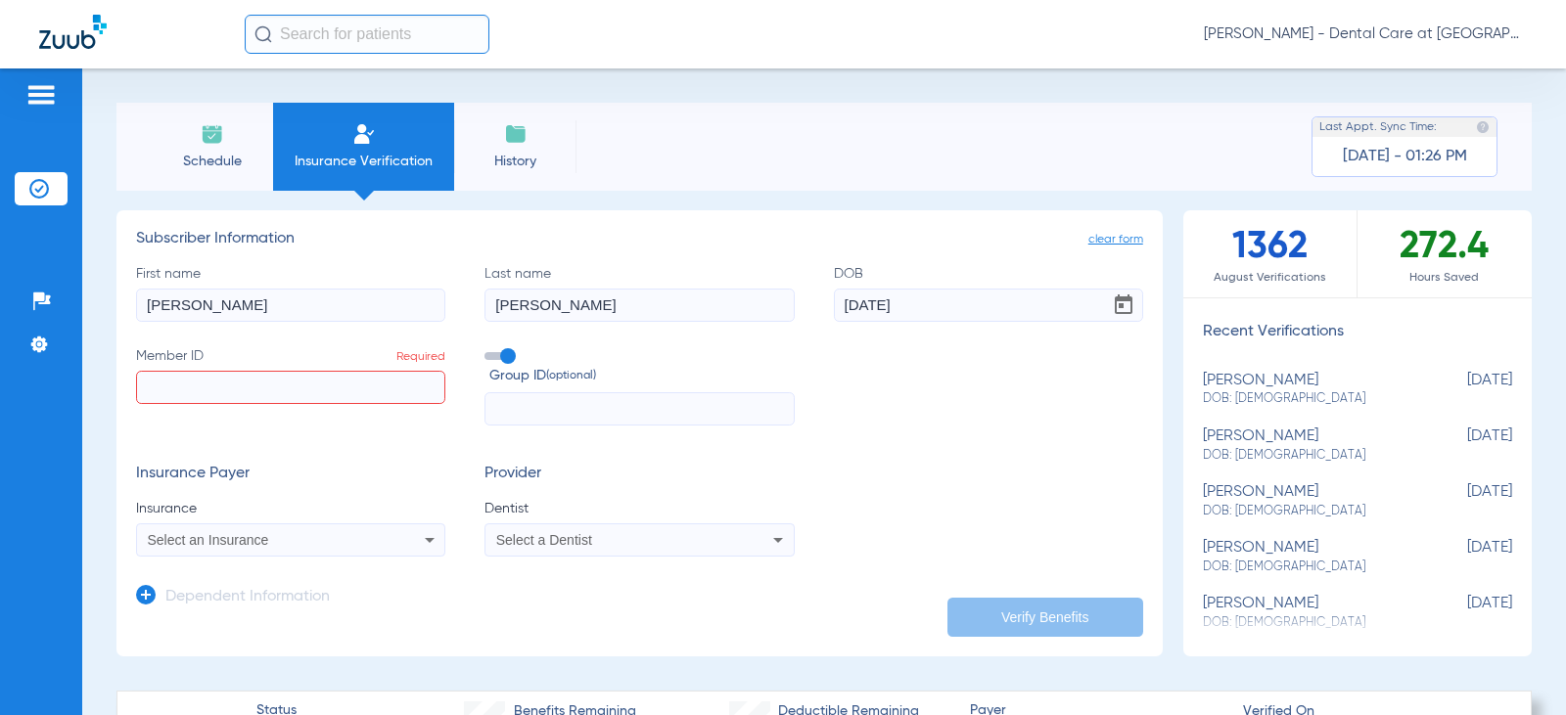
click at [488, 349] on input "Group ID (optional)" at bounding box center [488, 349] width 0 height 0
click at [1094, 241] on span "clear form" at bounding box center [1115, 240] width 55 height 20
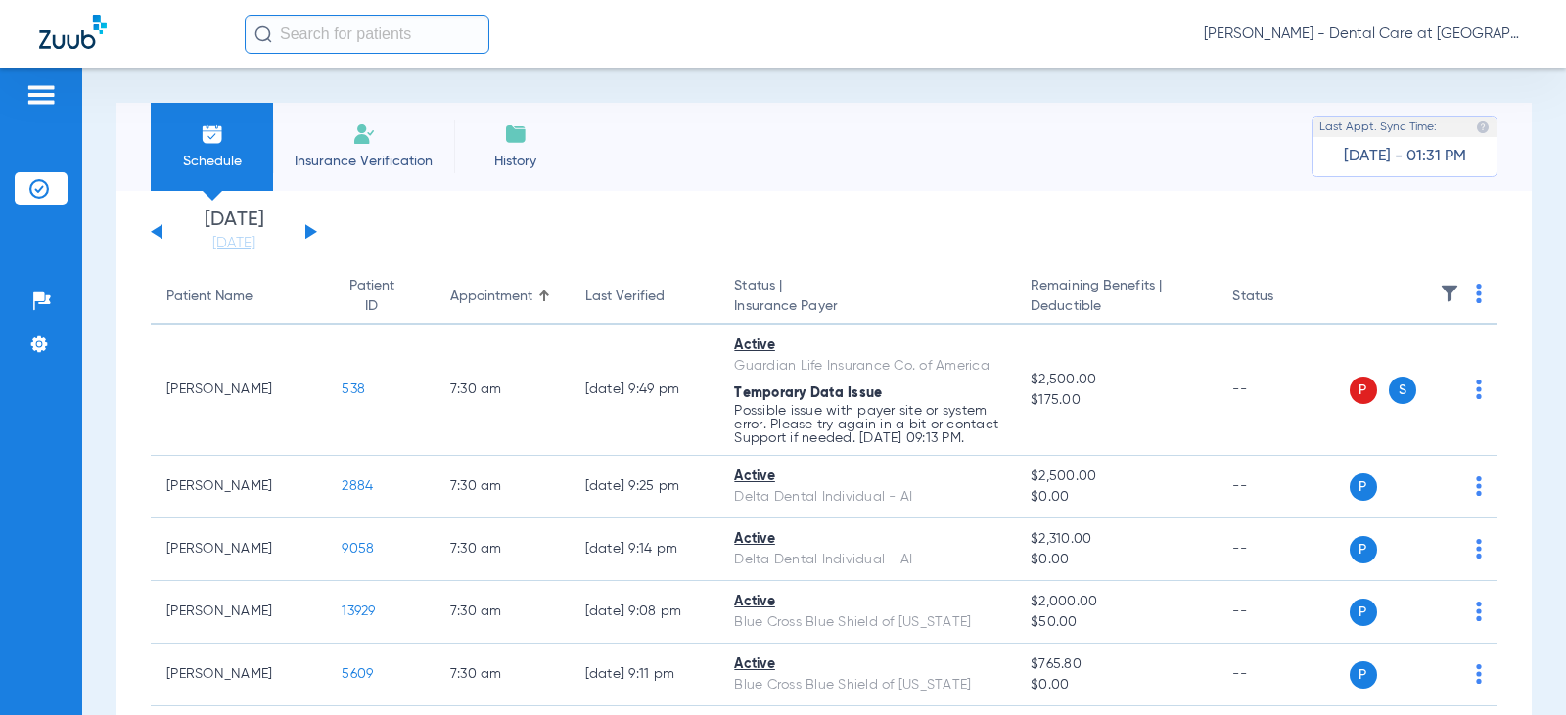
click at [381, 160] on span "Insurance Verification" at bounding box center [364, 162] width 152 height 20
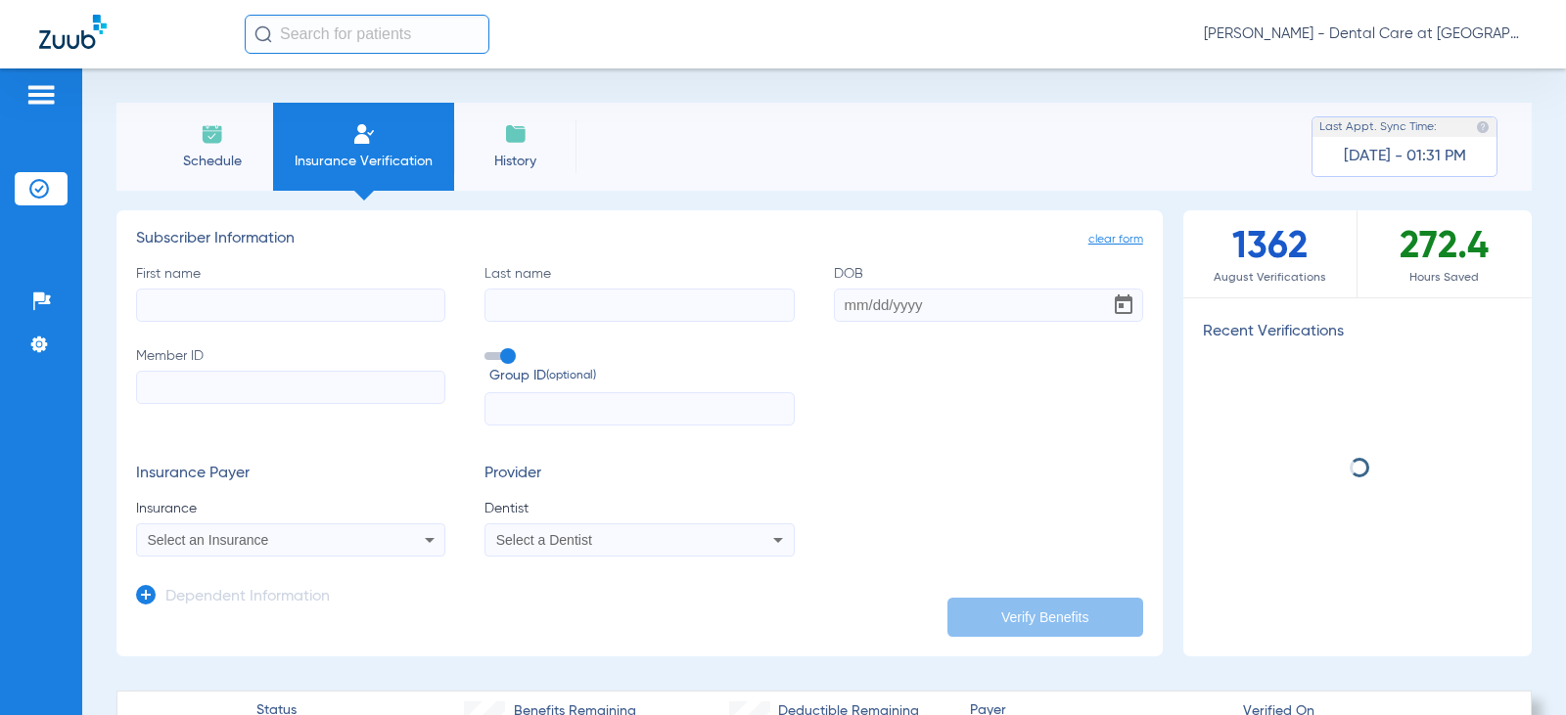
click at [255, 299] on input "First name" at bounding box center [290, 305] width 309 height 33
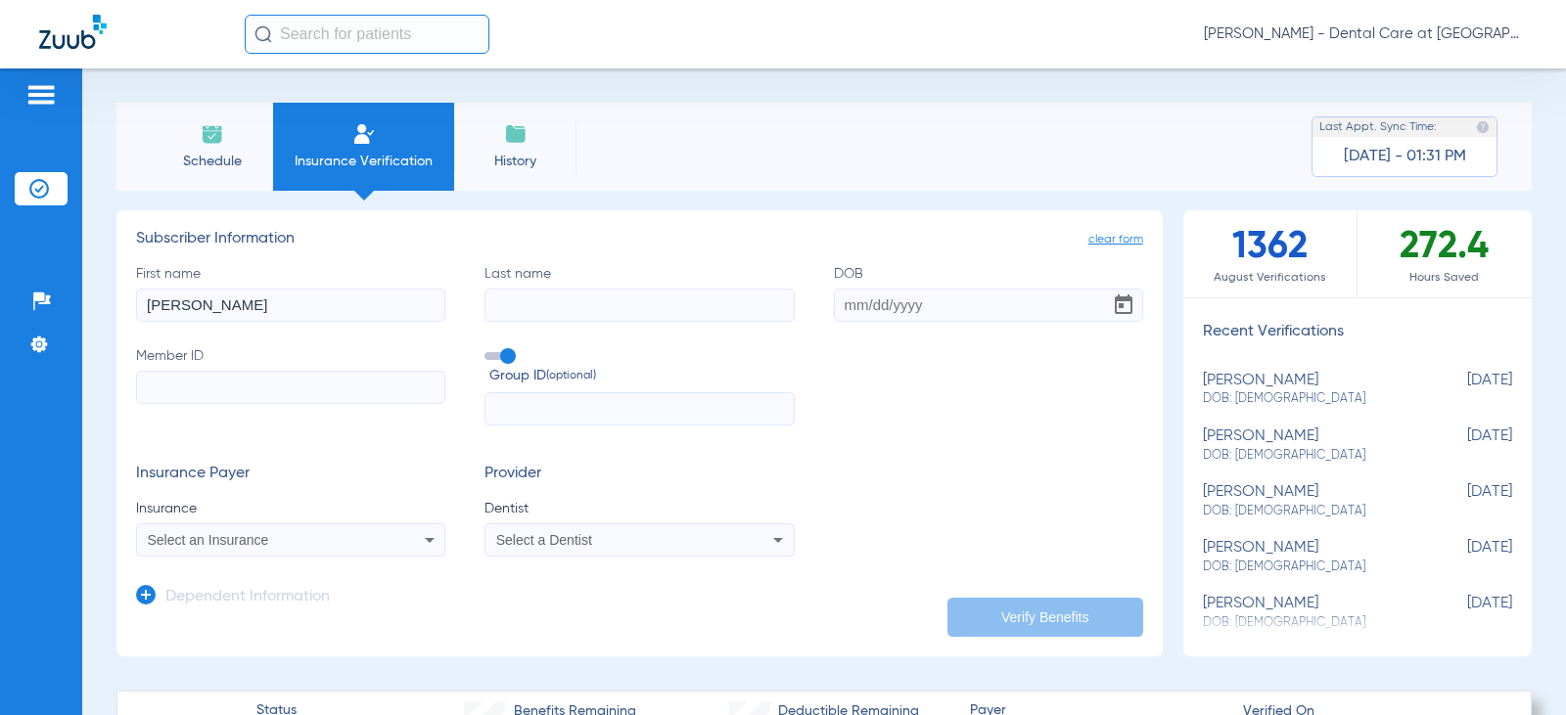
type input "[PERSON_NAME]"
type input "[DATE]"
click at [847, 365] on div "First name [PERSON_NAME] Last name [PERSON_NAME] DOB [DEMOGRAPHIC_DATA] Member …" at bounding box center [639, 345] width 1007 height 162
click at [267, 388] on input "Member ID" at bounding box center [290, 387] width 309 height 33
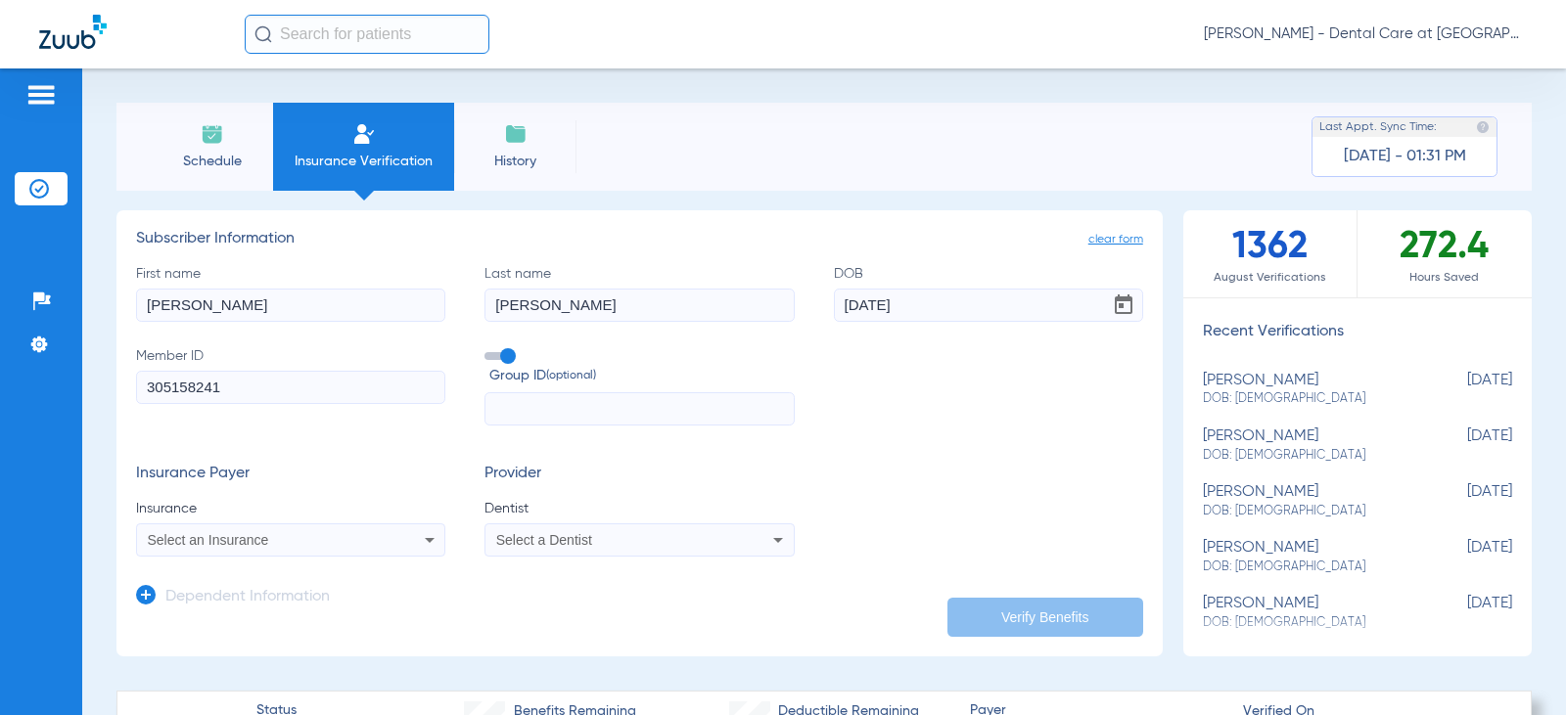
type input "305158241"
click at [295, 448] on form "First name [PERSON_NAME] Last name [PERSON_NAME] DOB [DEMOGRAPHIC_DATA] Member …" at bounding box center [639, 411] width 1007 height 294
click at [303, 530] on div "Select an Insurance" at bounding box center [290, 540] width 307 height 23
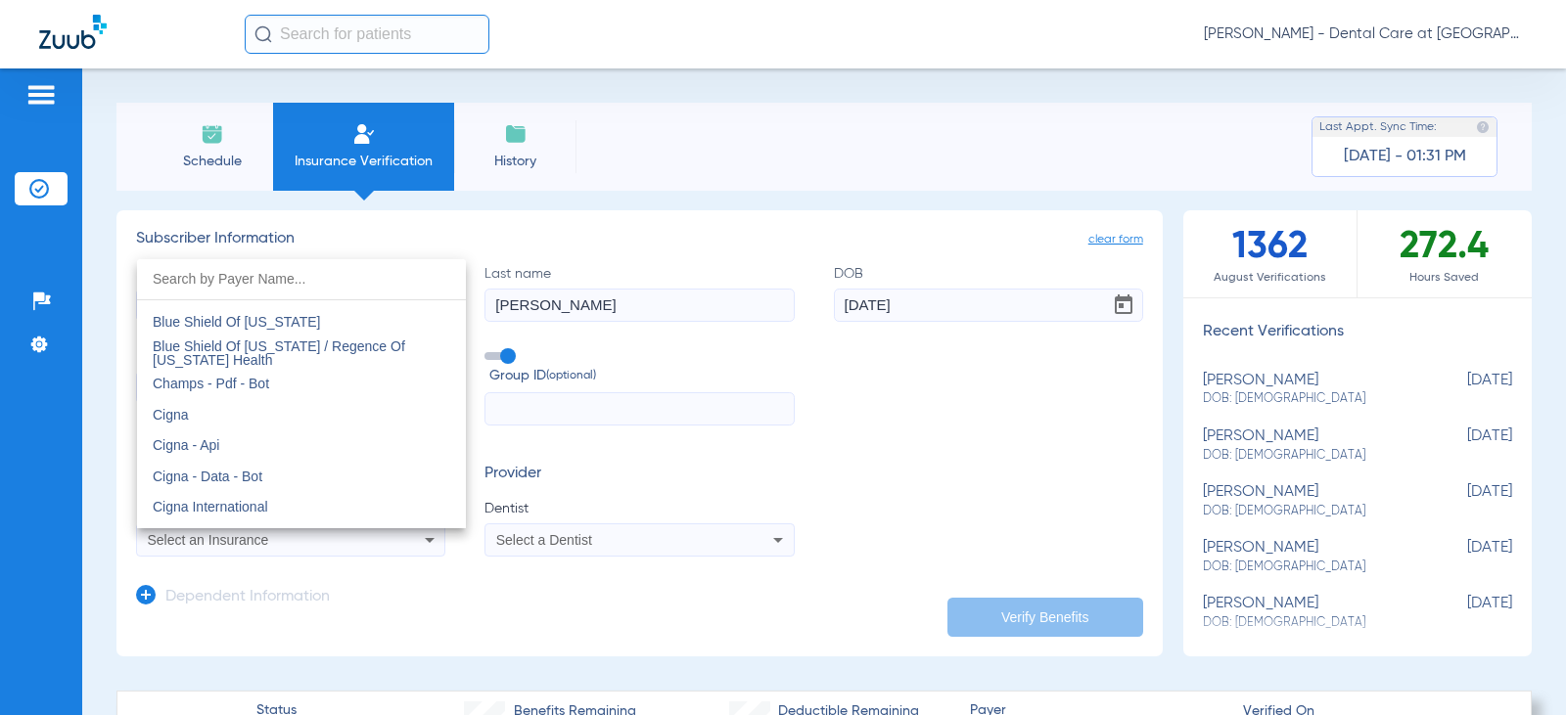
scroll to position [2740, 0]
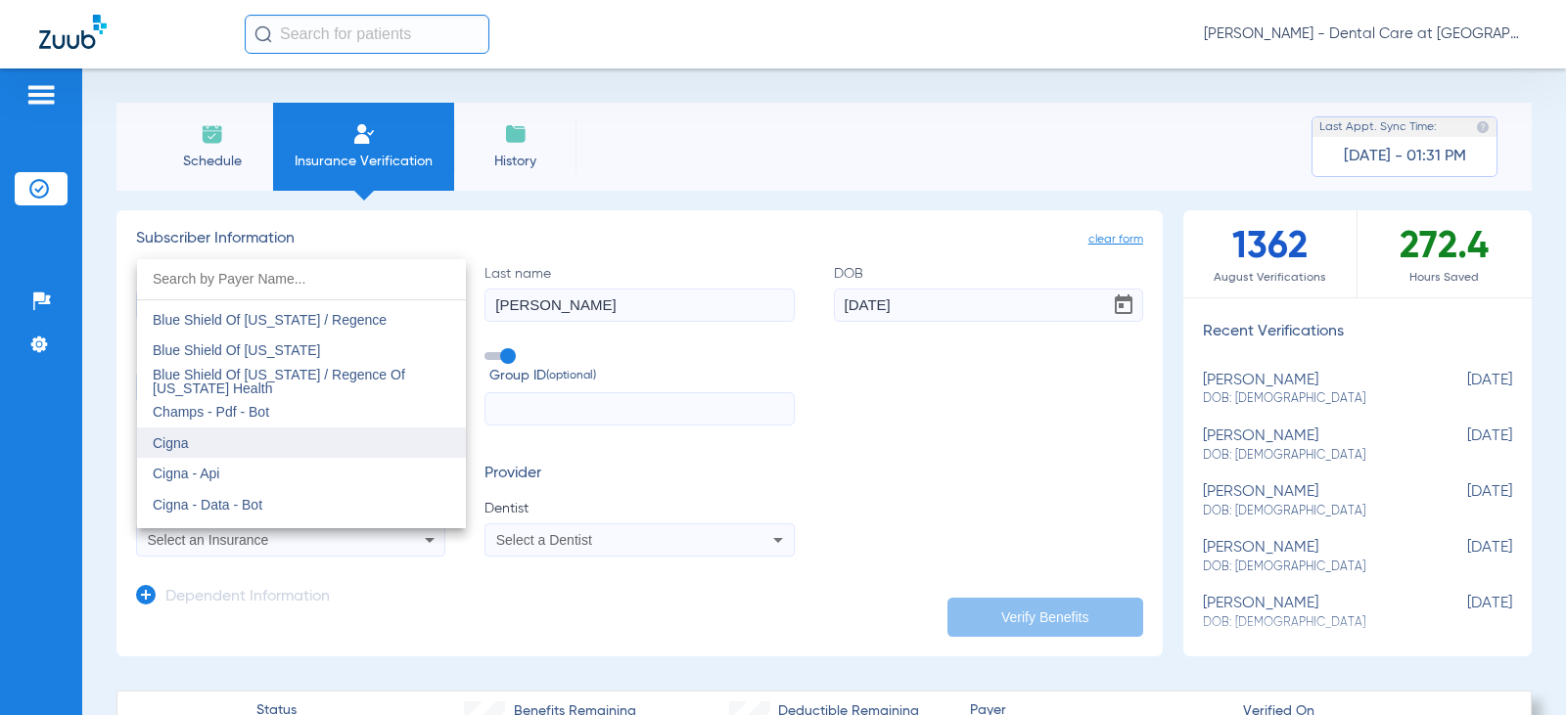
click at [276, 440] on mat-option "Cigna" at bounding box center [301, 443] width 329 height 31
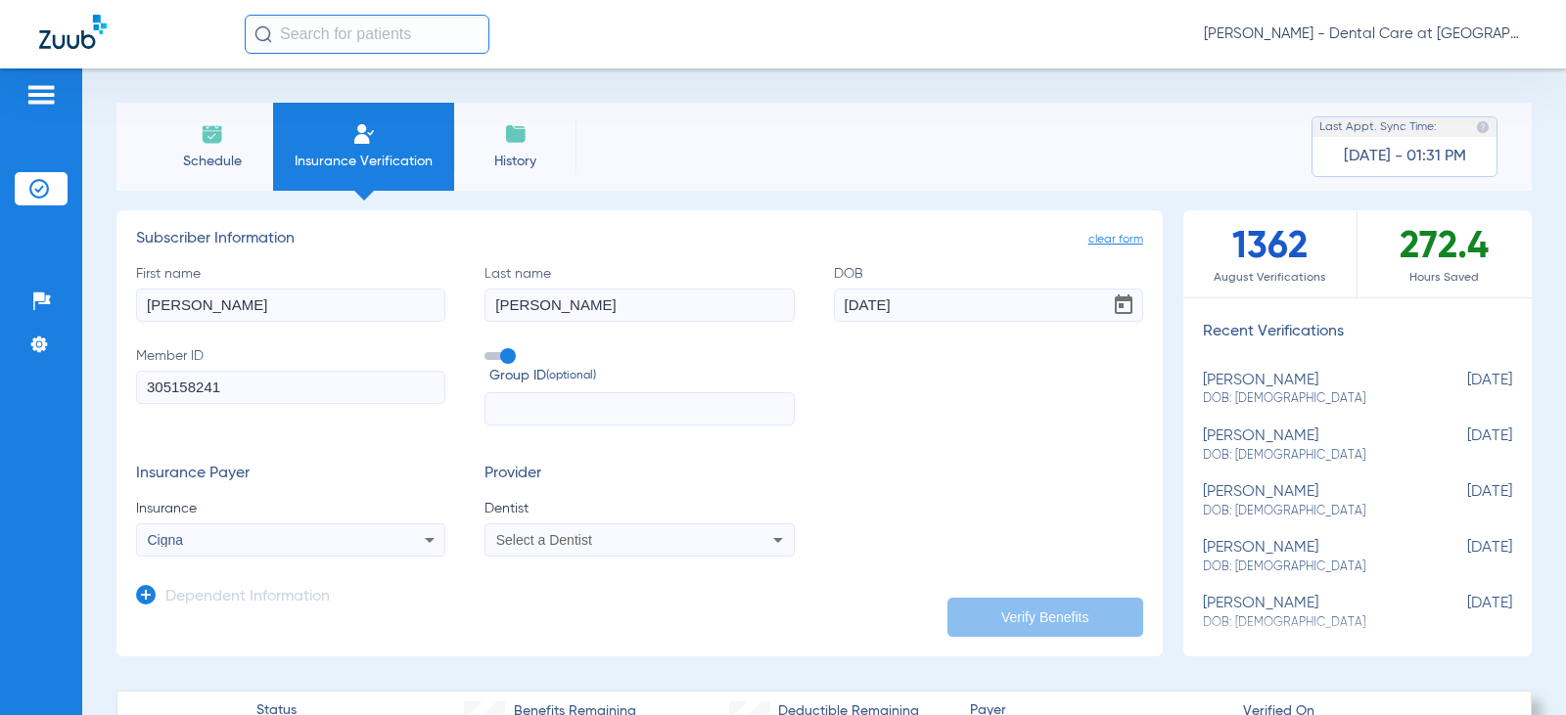
click at [743, 545] on div "Select a Dentist" at bounding box center [638, 540] width 307 height 23
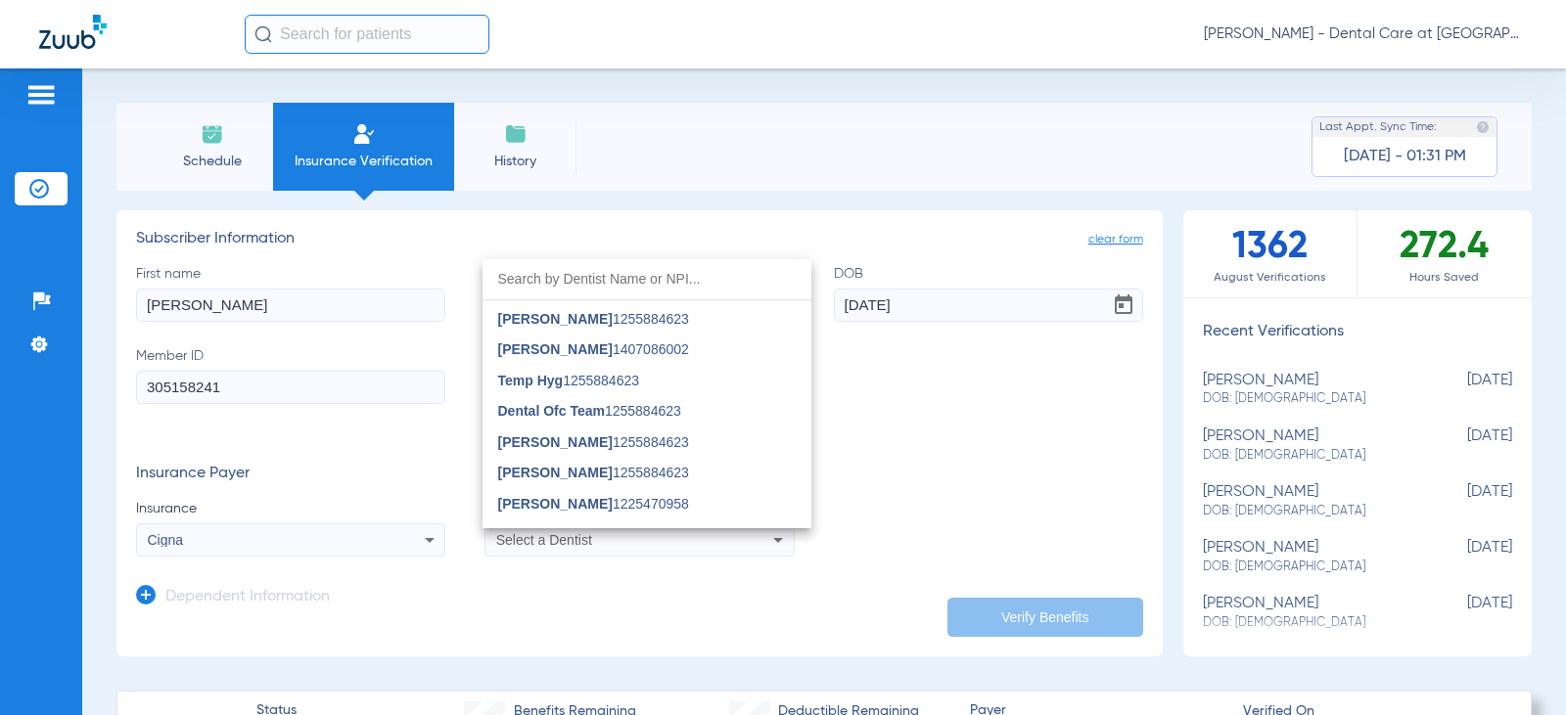
scroll to position [609, 0]
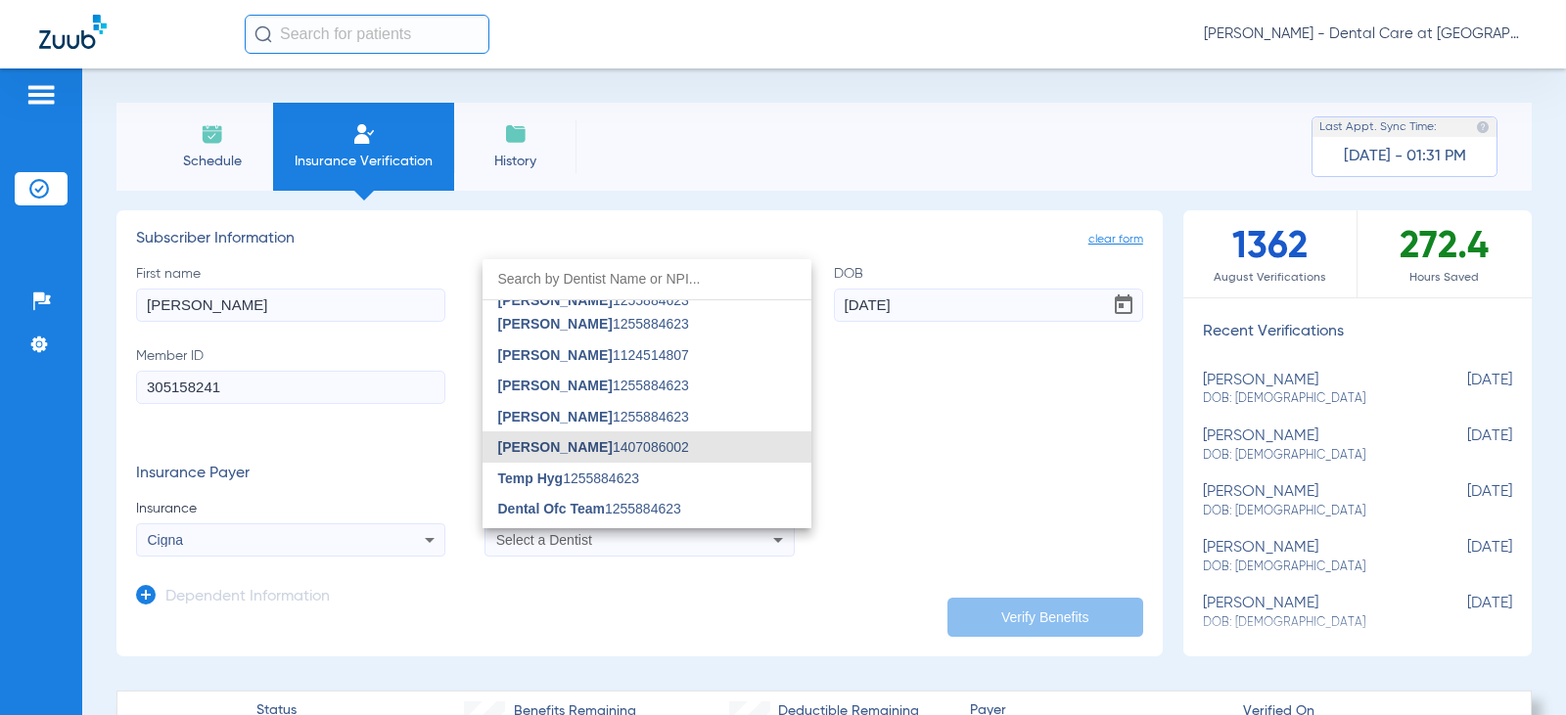
click at [682, 454] on span "[PERSON_NAME] 1407086002" at bounding box center [593, 447] width 191 height 14
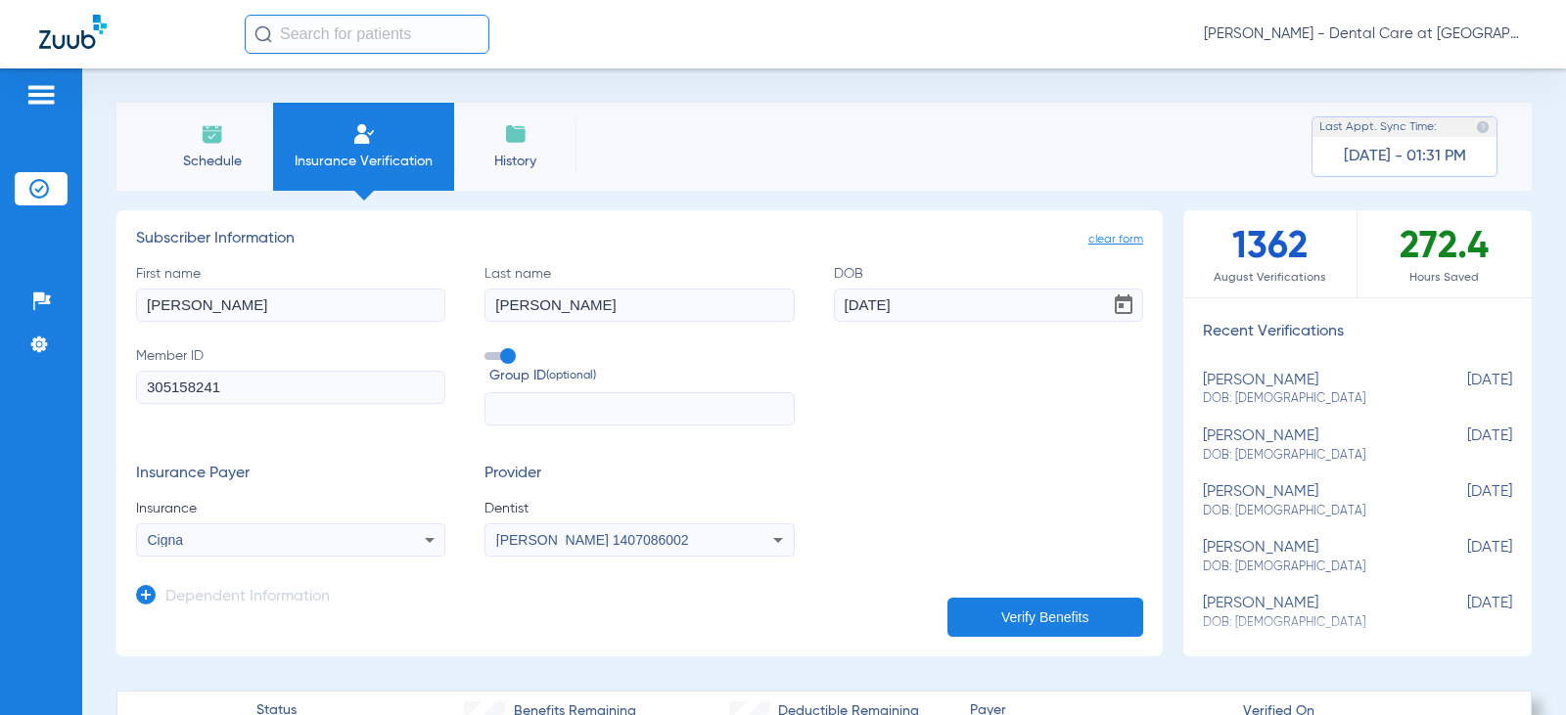
click at [1015, 610] on button "Verify Benefits" at bounding box center [1045, 617] width 196 height 39
